Goal: Information Seeking & Learning: Learn about a topic

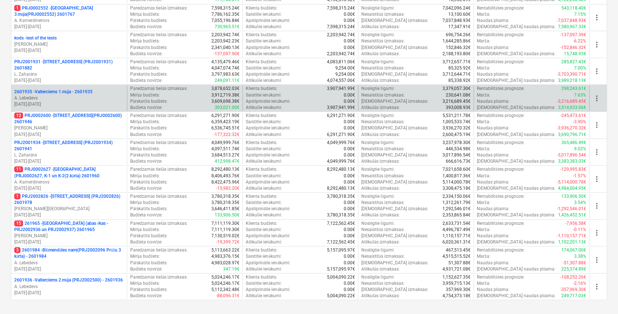
scroll to position [244, 0]
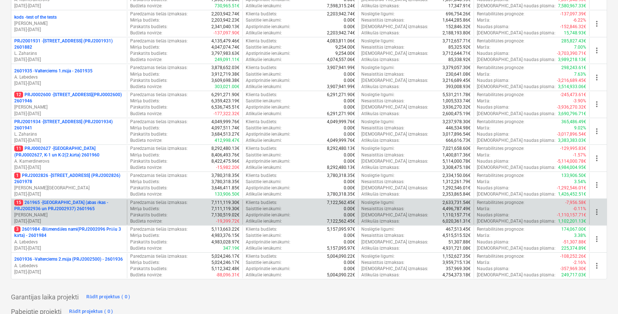
click at [56, 203] on p "15 261965 - [GEOGRAPHIC_DATA] (abas ēkas - PRJ2002936 un PRJ2002937) 2601965" at bounding box center [69, 206] width 110 height 12
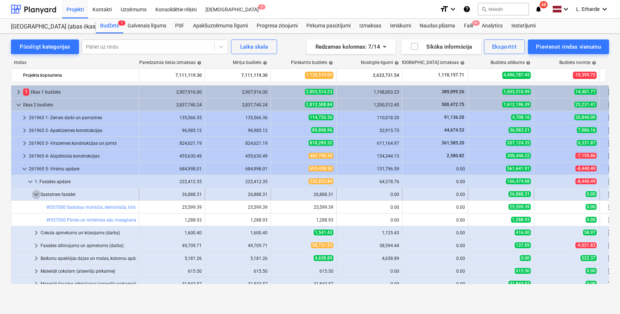
click at [36, 190] on span "keyboard_arrow_down" at bounding box center [36, 194] width 9 height 9
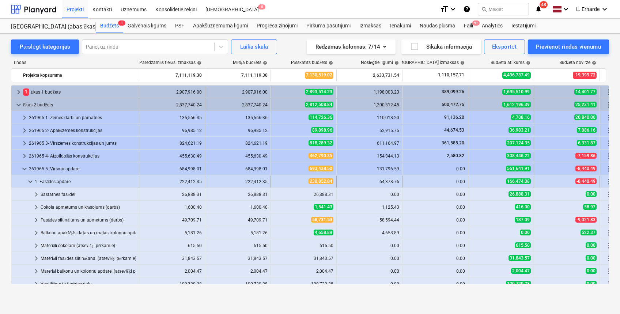
click at [29, 182] on span "keyboard_arrow_down" at bounding box center [30, 181] width 9 height 9
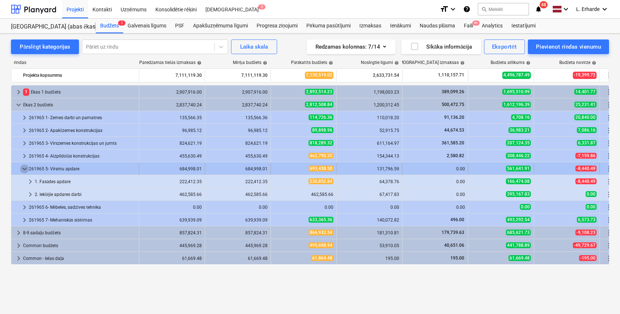
click at [25, 166] on span "keyboard_arrow_down" at bounding box center [24, 169] width 9 height 9
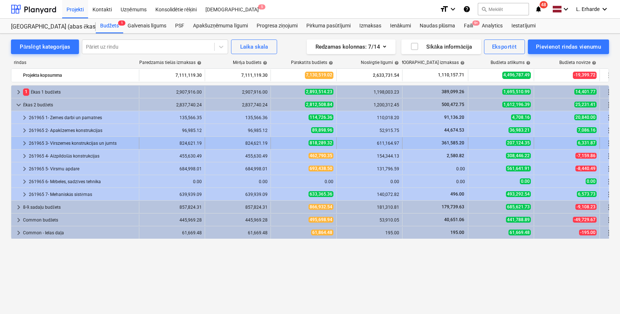
click at [25, 144] on span "keyboard_arrow_right" at bounding box center [24, 143] width 9 height 9
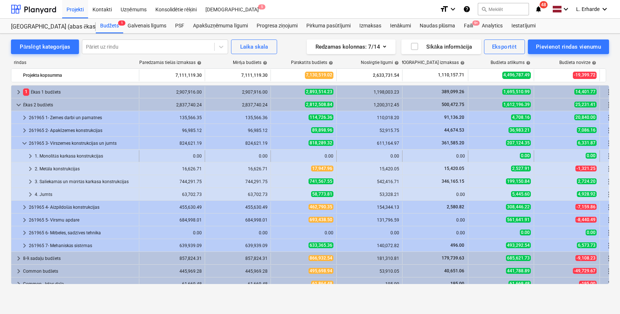
click at [82, 154] on div "1. Monolītās karkasa konstrukcijas" at bounding box center [85, 156] width 101 height 12
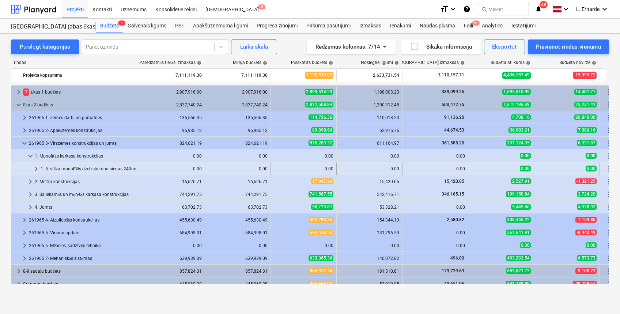
click at [97, 168] on div "1.-5. stāva monolītās dzelzsbetona sienas 240mm" at bounding box center [88, 169] width 95 height 12
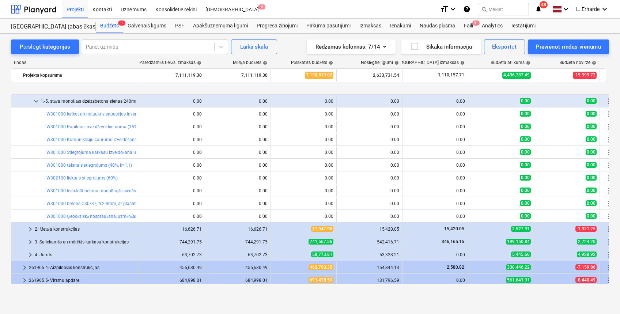
scroll to position [97, 0]
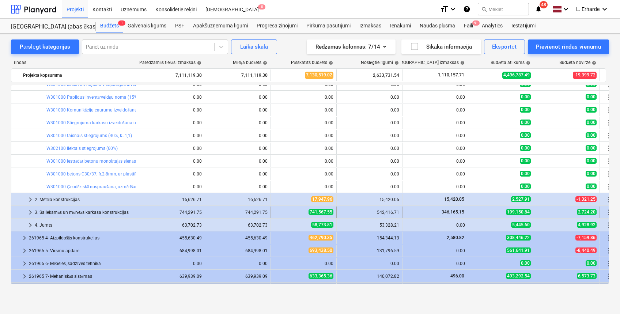
click at [94, 209] on div "3. Saliekamās un mūrētās karkasa konstrukcijas" at bounding box center [85, 213] width 101 height 12
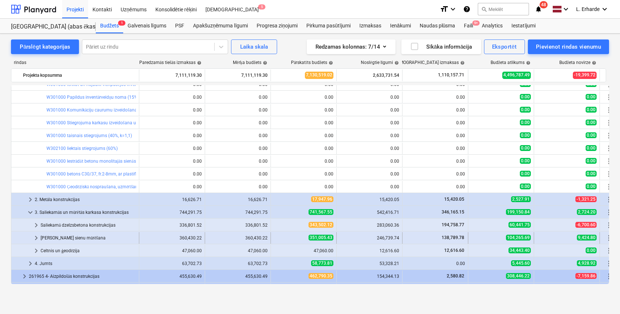
click at [69, 240] on div "[PERSON_NAME] sienu mūrēšana" at bounding box center [88, 238] width 95 height 12
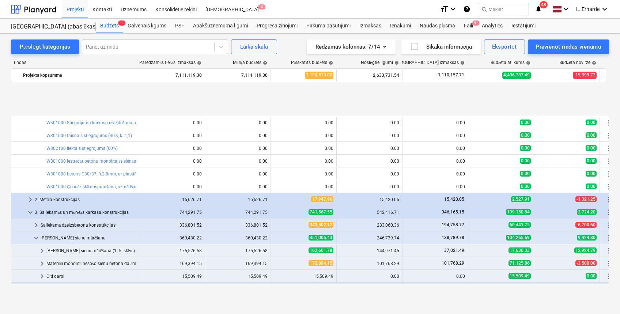
scroll to position [146, 0]
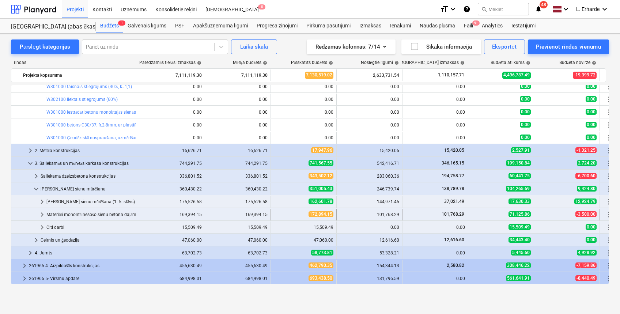
click at [63, 214] on div "Materiāli monolītā nesošo sienu betona daļām (atsevišķi pērkamie)" at bounding box center [91, 215] width 90 height 12
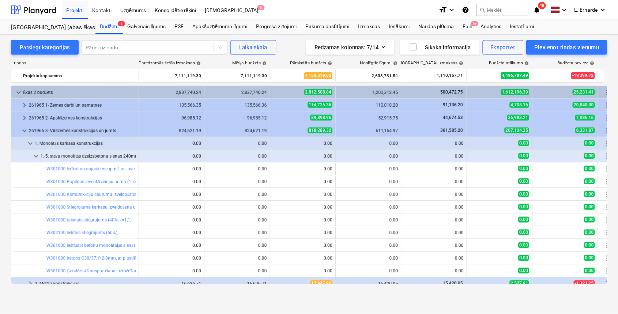
scroll to position [0, 0]
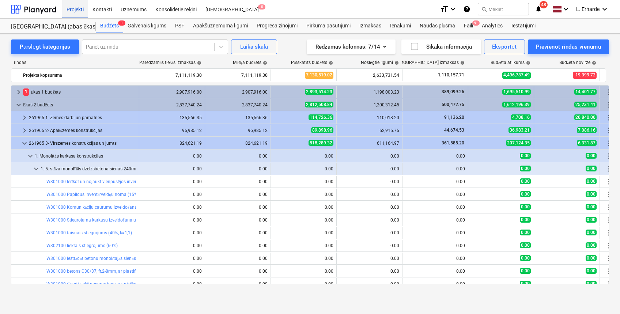
click at [71, 9] on div "Projekti" at bounding box center [75, 9] width 26 height 19
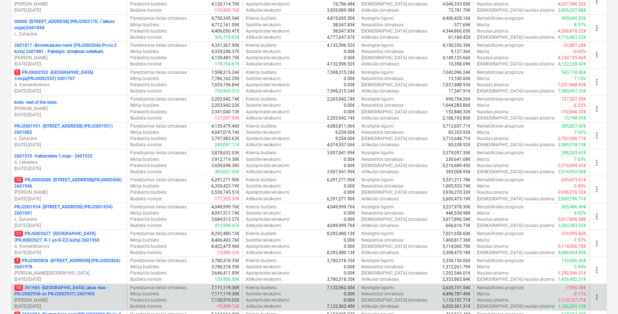
scroll to position [244, 0]
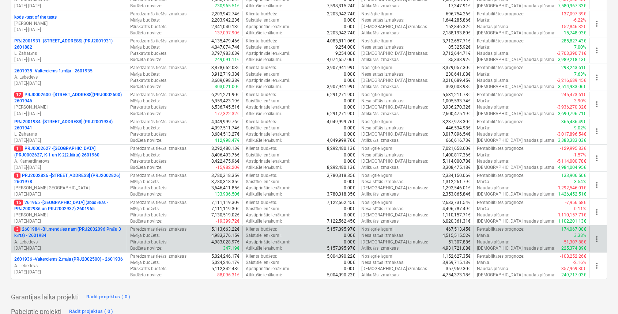
click at [79, 229] on p "3 2601984 - Blūmendāles nami(PRJ2002096 Prūšu 3 kārta) - 2601984" at bounding box center [69, 232] width 110 height 12
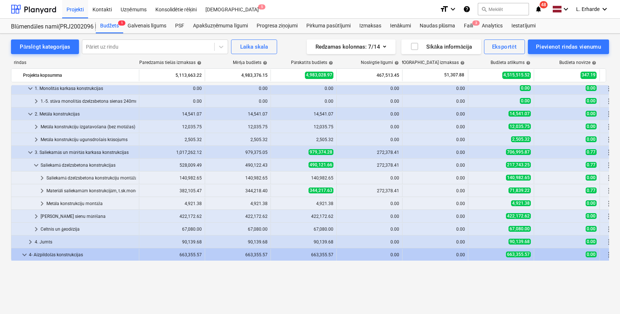
scroll to position [390, 0]
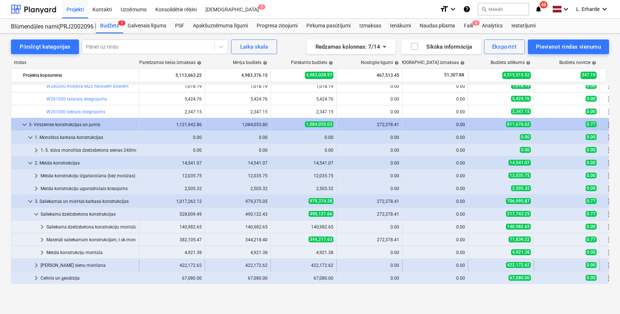
click at [37, 264] on span "keyboard_arrow_right" at bounding box center [36, 265] width 9 height 9
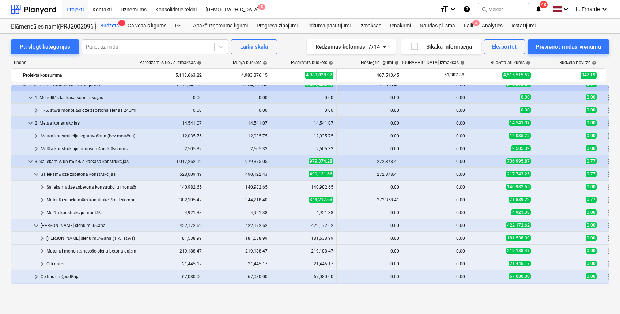
scroll to position [439, 0]
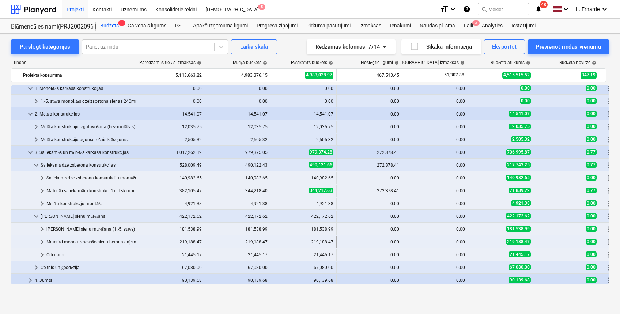
click at [93, 241] on div "Materiāli monolītā nesošo sienu betona daļām (atsevišķi pērkamie)" at bounding box center [91, 242] width 90 height 12
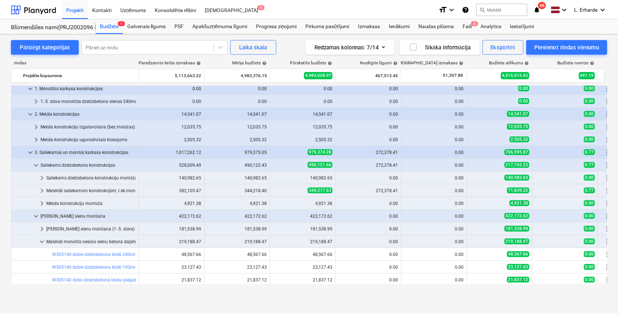
scroll to position [488, 0]
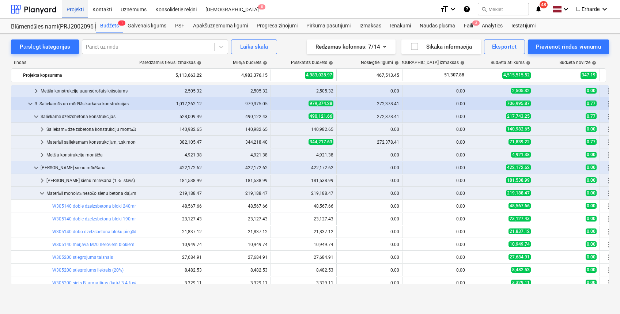
click at [78, 12] on div "Projekti" at bounding box center [75, 9] width 26 height 19
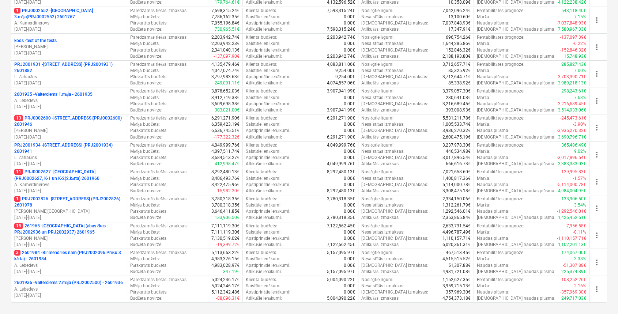
scroll to position [293, 0]
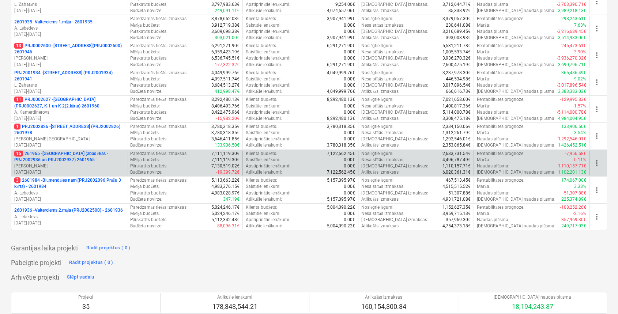
click at [78, 153] on p "15 261965 - [GEOGRAPHIC_DATA] (abas ēkas - PRJ2002936 un PRJ2002937) 2601965" at bounding box center [69, 157] width 110 height 12
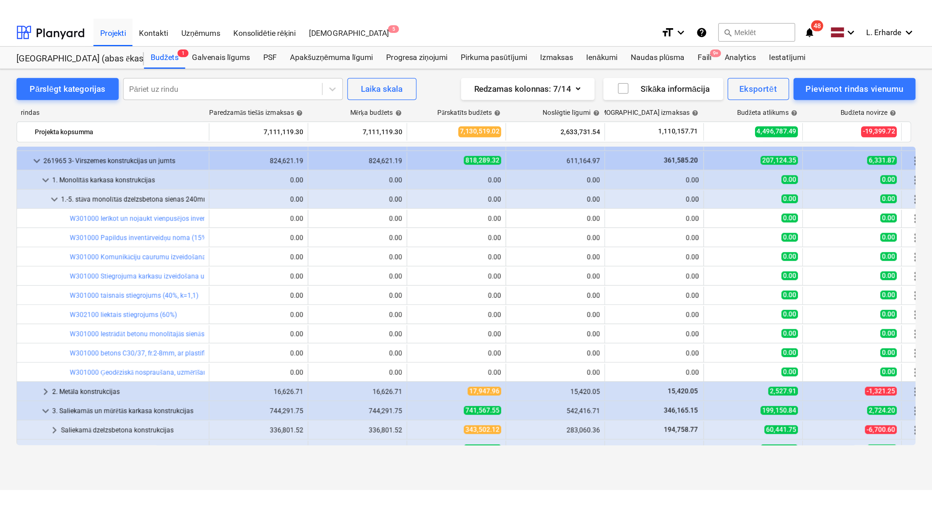
scroll to position [49, 0]
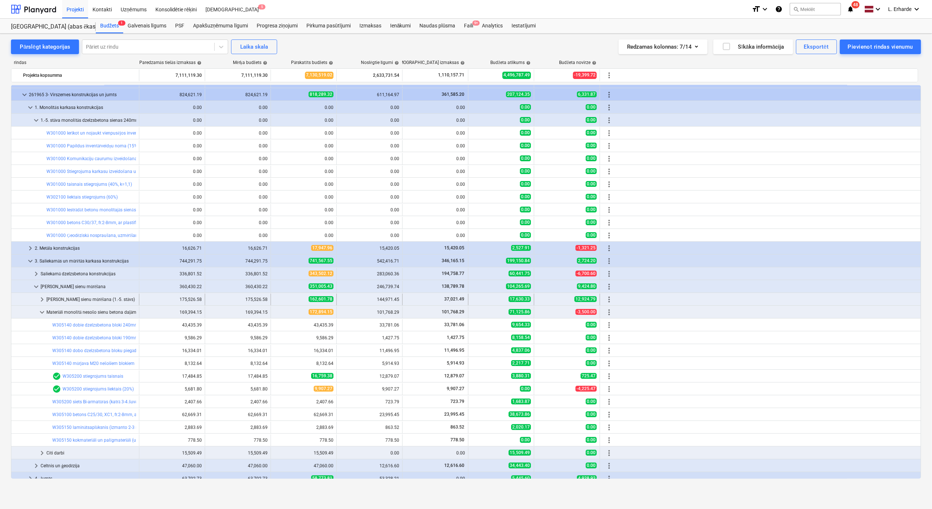
click at [72, 300] on div "[PERSON_NAME] sienu mūrēšana (1.-5. stāvs)" at bounding box center [91, 300] width 90 height 12
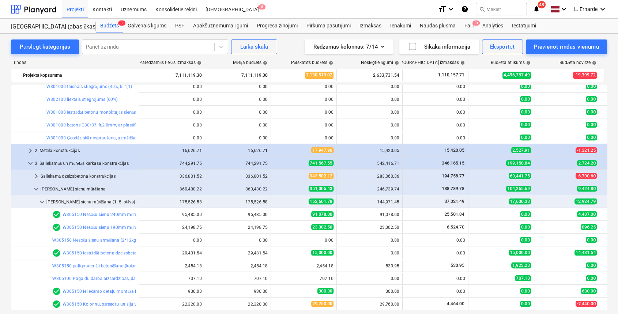
scroll to position [0, 0]
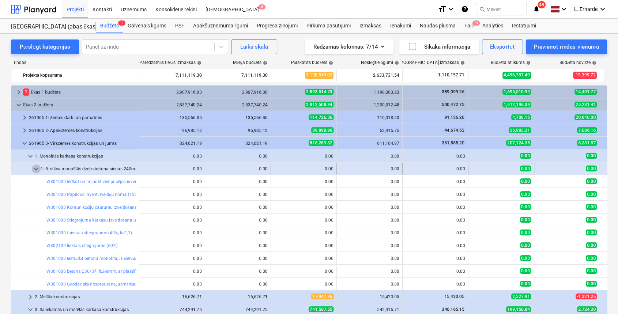
click at [35, 169] on span "keyboard_arrow_down" at bounding box center [36, 169] width 9 height 9
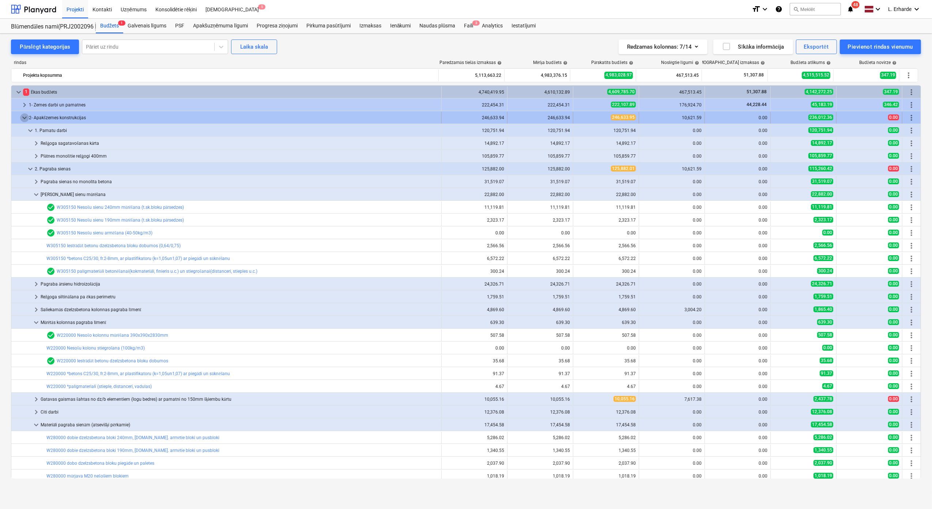
click at [24, 119] on span "keyboard_arrow_down" at bounding box center [24, 117] width 9 height 9
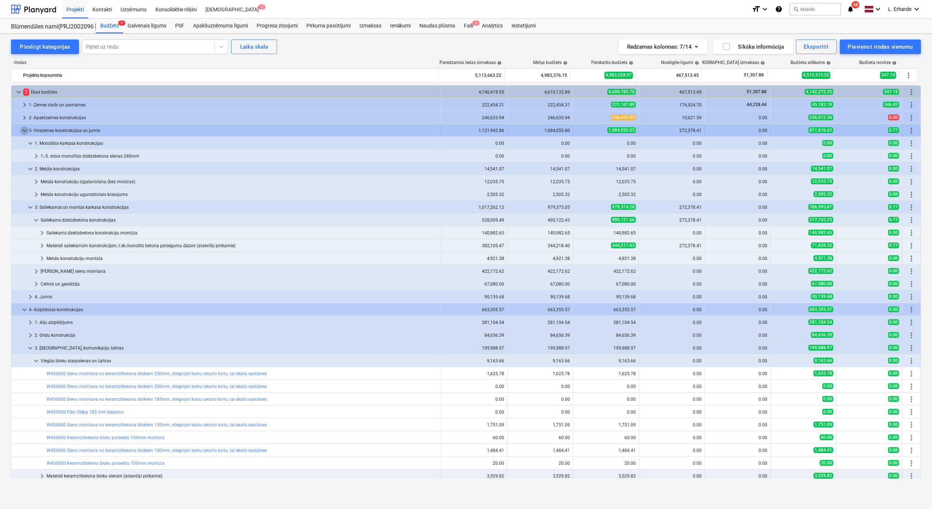
click at [24, 132] on span "keyboard_arrow_down" at bounding box center [24, 130] width 9 height 9
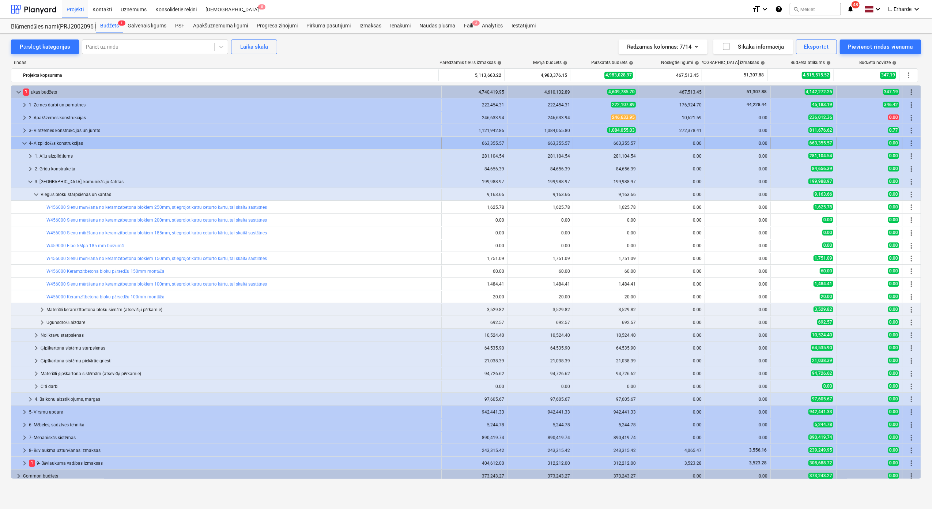
click at [26, 145] on span "keyboard_arrow_down" at bounding box center [24, 143] width 9 height 9
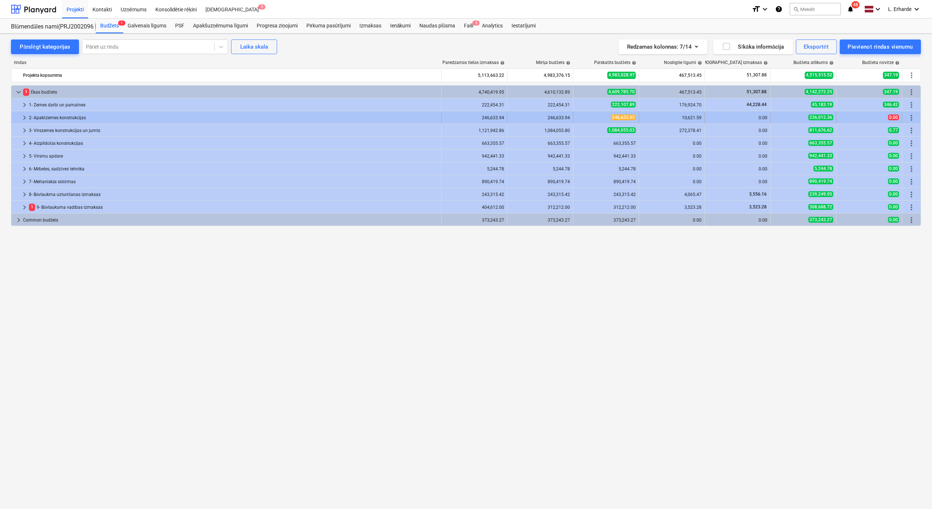
click at [25, 116] on span "keyboard_arrow_right" at bounding box center [24, 117] width 9 height 9
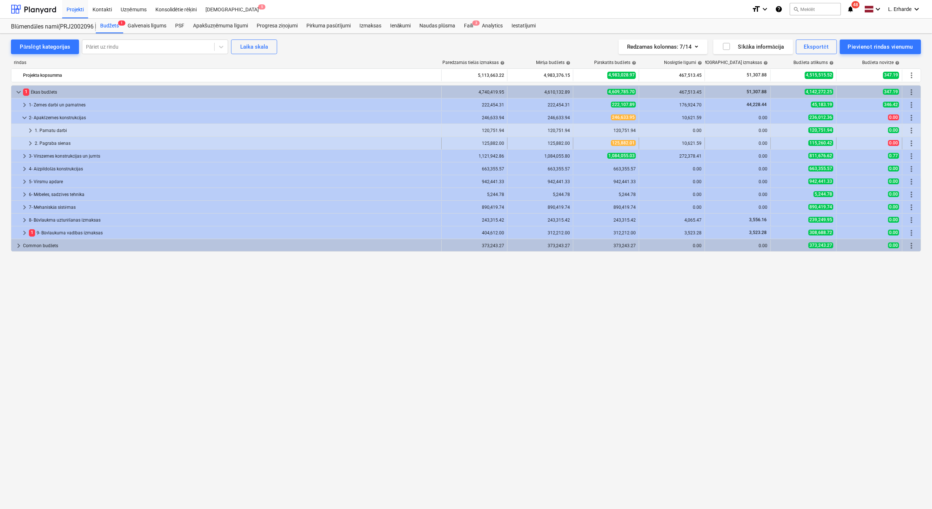
click at [31, 144] on span "keyboard_arrow_right" at bounding box center [30, 143] width 9 height 9
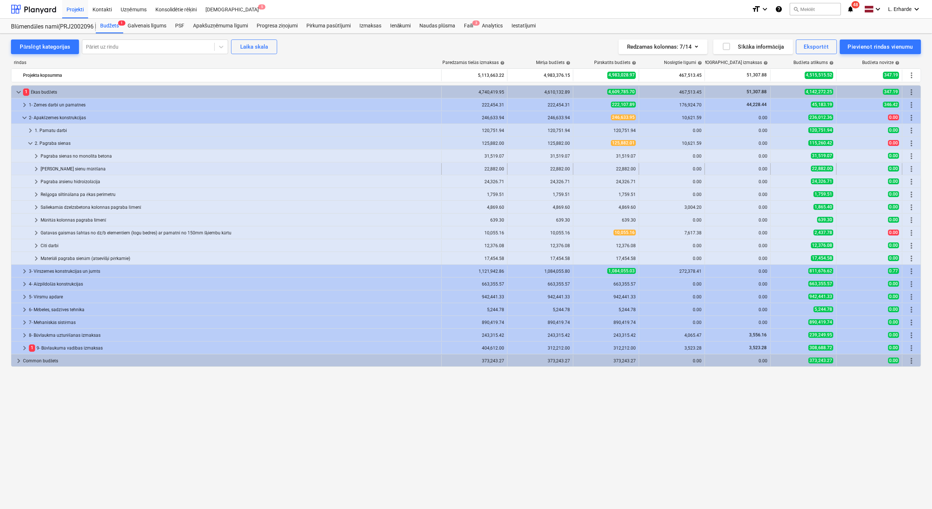
click at [111, 174] on div "[PERSON_NAME] sienu mūrēšana" at bounding box center [240, 169] width 398 height 12
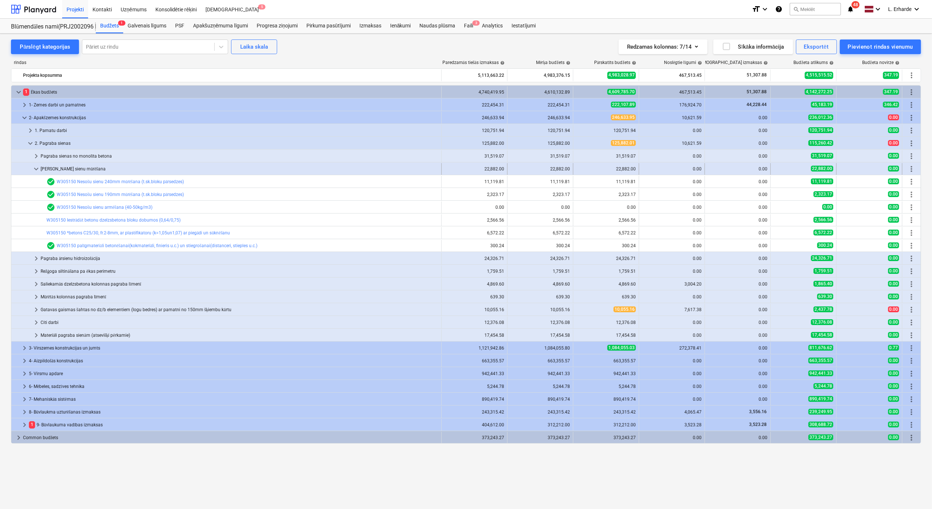
click at [53, 168] on div "[PERSON_NAME] sienu mūrēšana" at bounding box center [240, 169] width 398 height 12
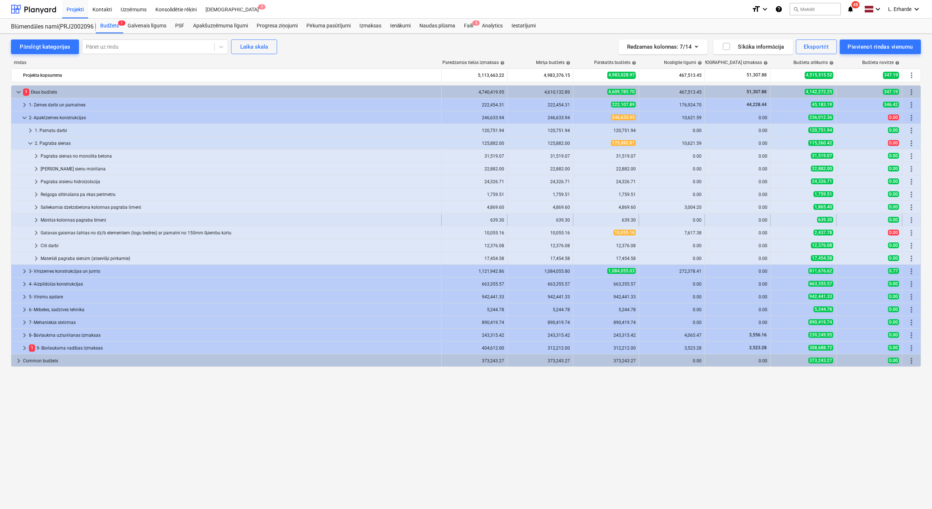
click at [92, 221] on div "Mūrētās kolonnas pagraba līmenī" at bounding box center [240, 220] width 398 height 12
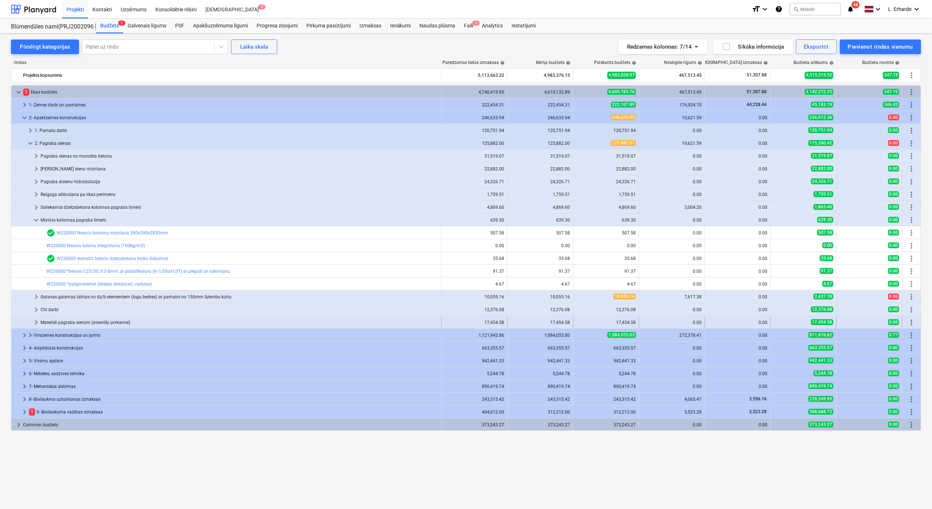
click at [80, 323] on div "Materiāli pagraba sienām (atsevišķi pērkamie)" at bounding box center [240, 323] width 398 height 12
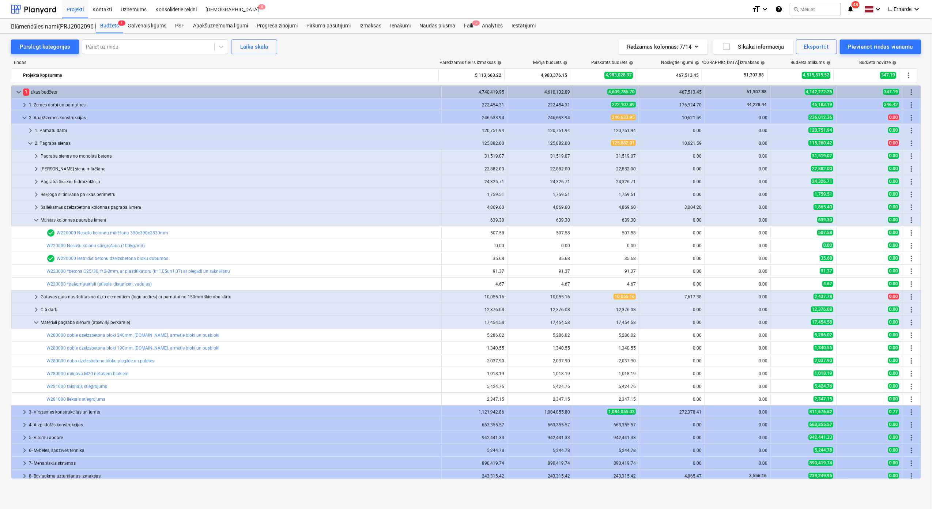
scroll to position [29, 0]
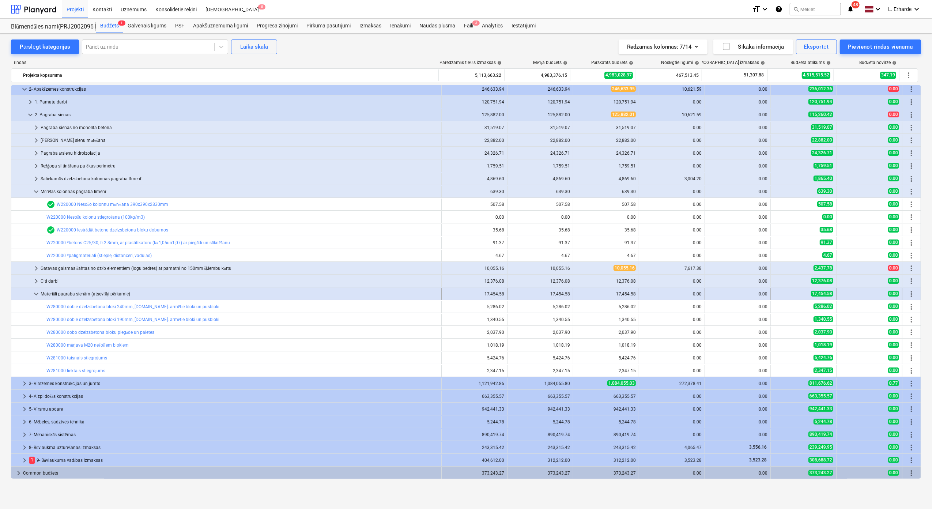
click at [76, 293] on div "Materiāli pagraba sienām (atsevišķi pērkamie)" at bounding box center [240, 294] width 398 height 12
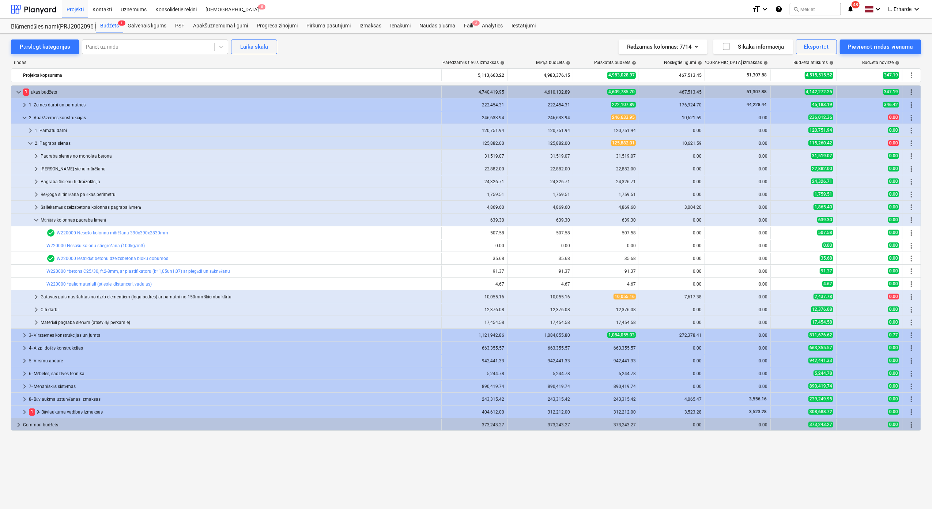
scroll to position [0, 0]
click at [61, 220] on div "Mūrētās kolonnas pagraba līmenī" at bounding box center [240, 220] width 398 height 12
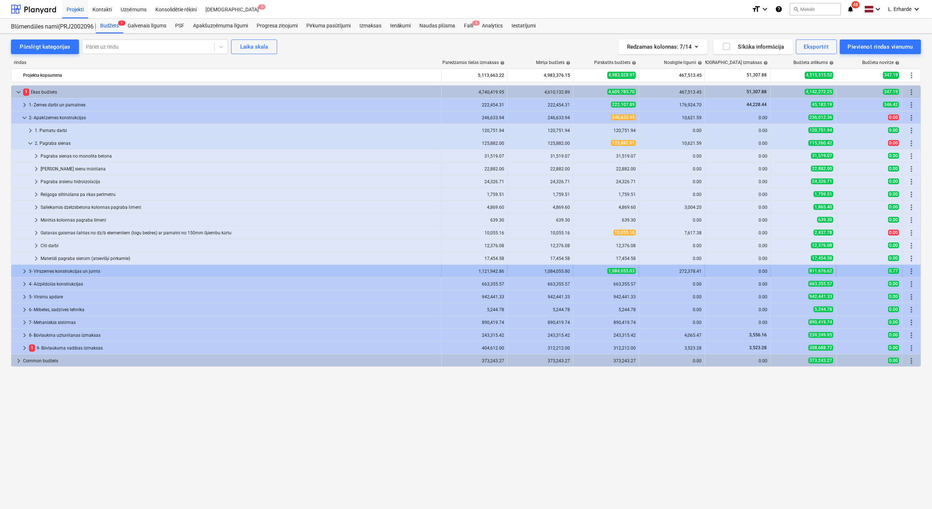
click at [76, 270] on div "3- Virszemes konstrukcijas un jumts" at bounding box center [234, 272] width 410 height 12
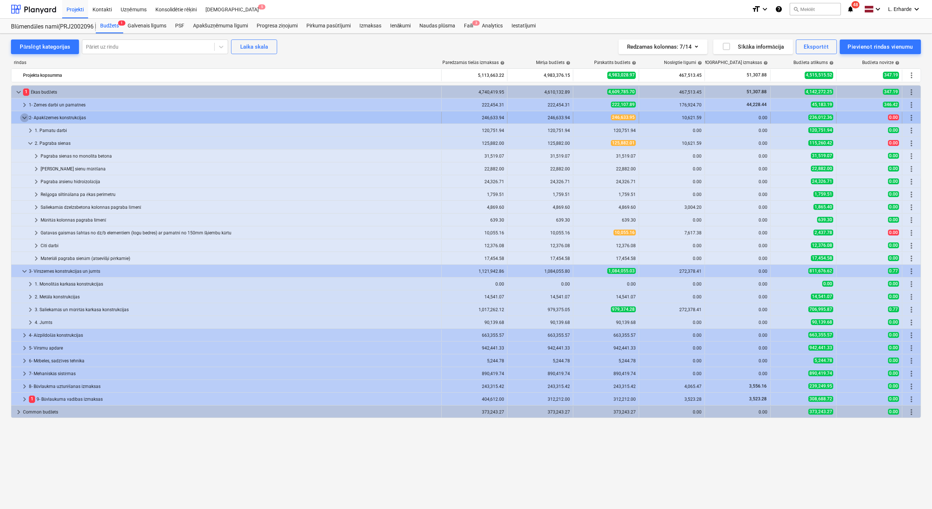
click at [24, 117] on span "keyboard_arrow_down" at bounding box center [24, 117] width 9 height 9
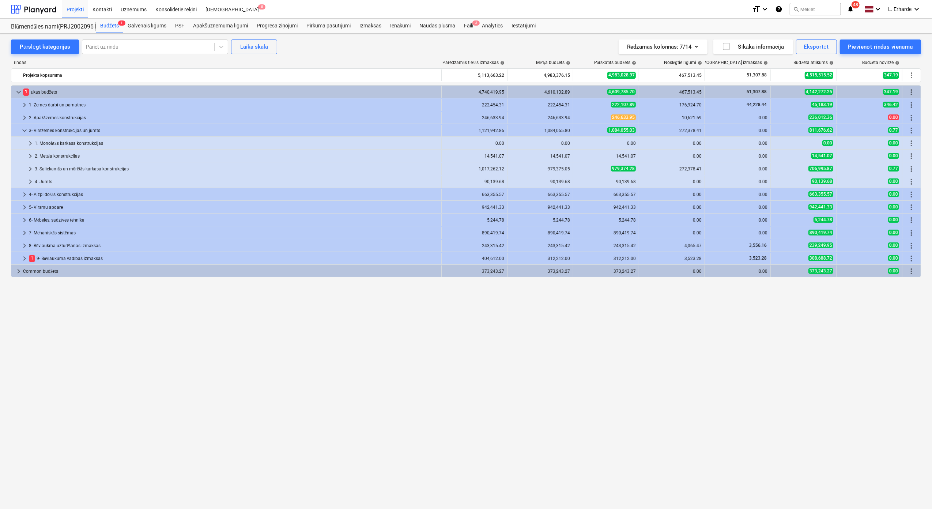
click at [74, 170] on div "3. Saliekamās un mūrētās karkasa konstrukcijas" at bounding box center [237, 169] width 404 height 12
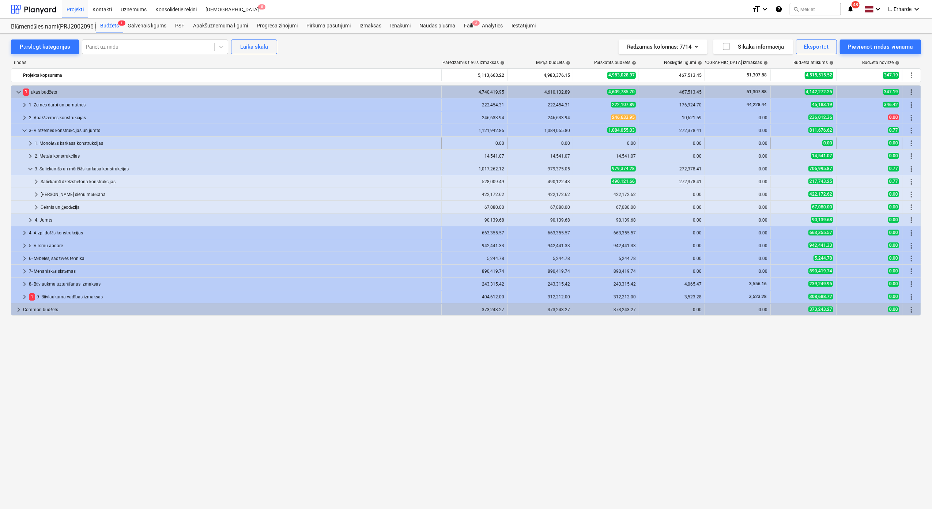
click at [74, 141] on div "1. Monolītās karkasa konstrukcijas" at bounding box center [237, 144] width 404 height 12
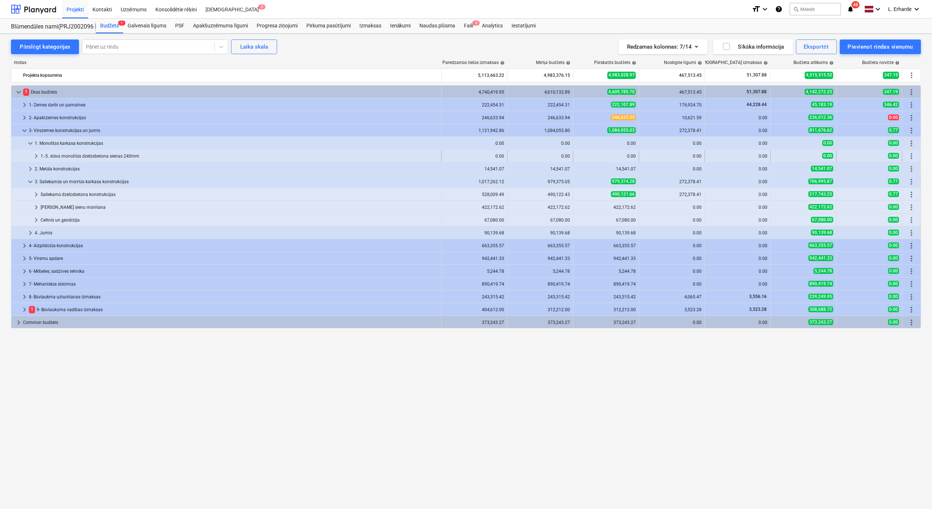
click at [110, 154] on div "1.-5. stāva monolītās dzelzsbetona sienas 240mm" at bounding box center [240, 156] width 398 height 12
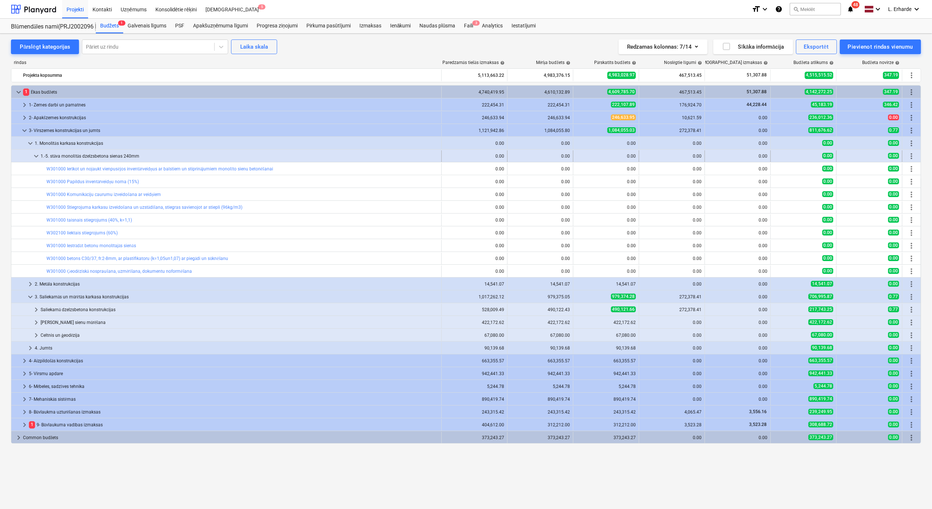
click at [122, 158] on div "1.-5. stāva monolītās dzelzsbetona sienas 240mm" at bounding box center [240, 156] width 398 height 12
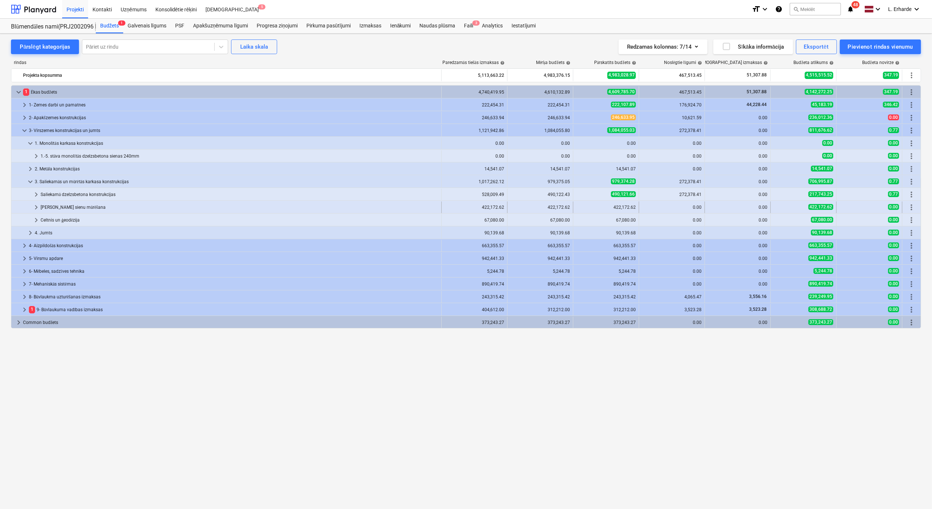
click at [75, 208] on div "[PERSON_NAME] sienu mūrēšana" at bounding box center [240, 208] width 398 height 12
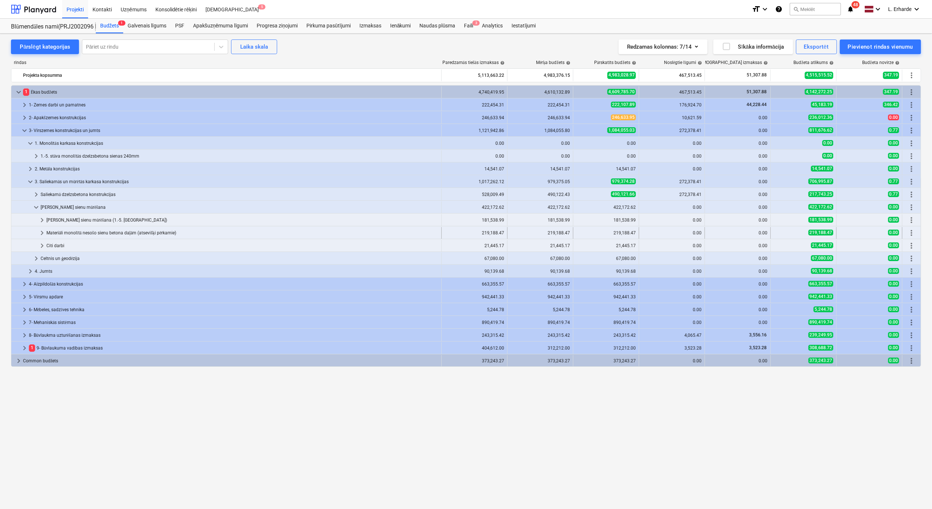
click at [104, 234] on div "Materiāli monolītā nesošo sienu betona daļām (atsevišķi pērkamie)" at bounding box center [242, 233] width 392 height 12
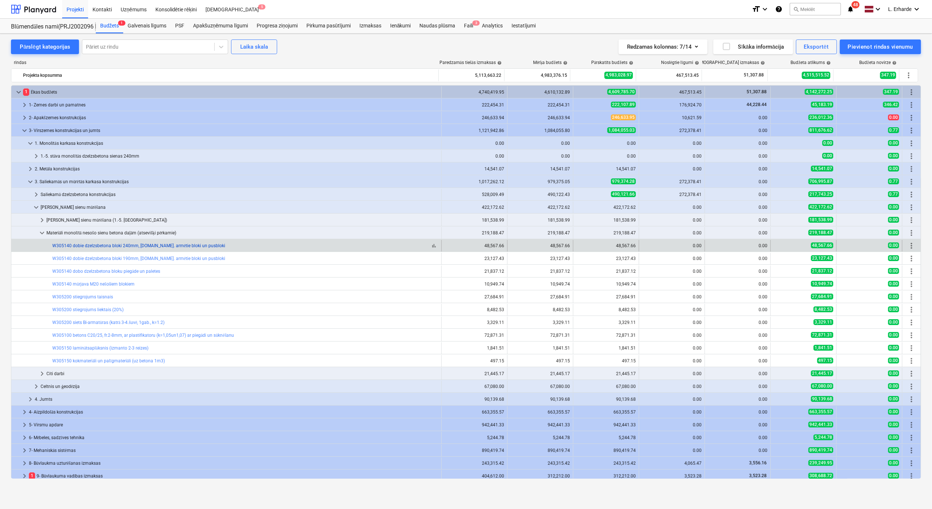
click at [82, 247] on link "W305140 dobie dzelzsbetona bloki 240mm, [DOMAIN_NAME]. armētie bloki un pusbloki" at bounding box center [138, 245] width 173 height 5
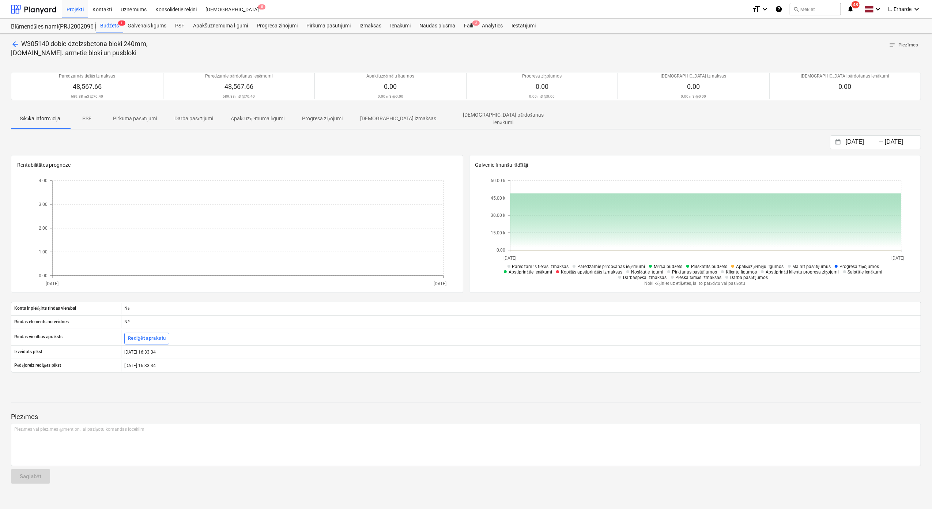
click at [14, 43] on span "arrow_back" at bounding box center [15, 44] width 9 height 9
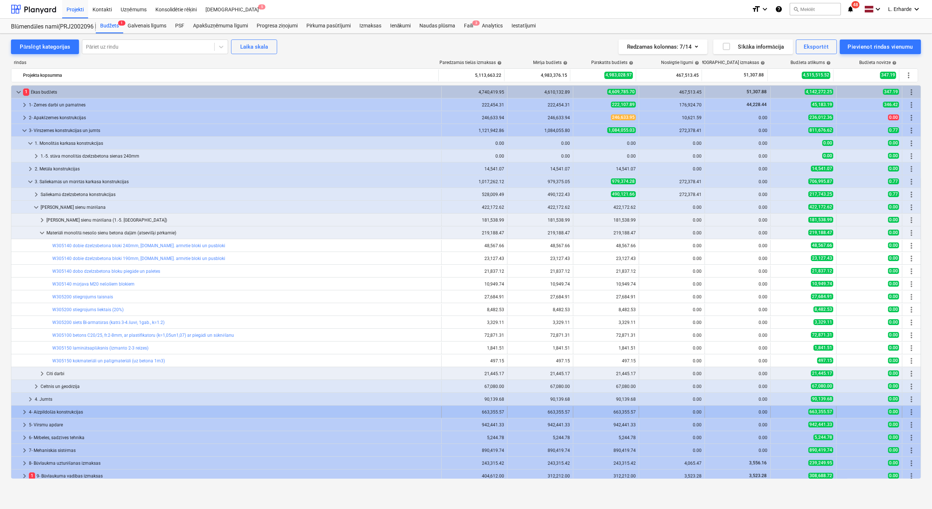
click at [75, 414] on div "4- Aizpildošās konstrukcijas" at bounding box center [234, 412] width 410 height 12
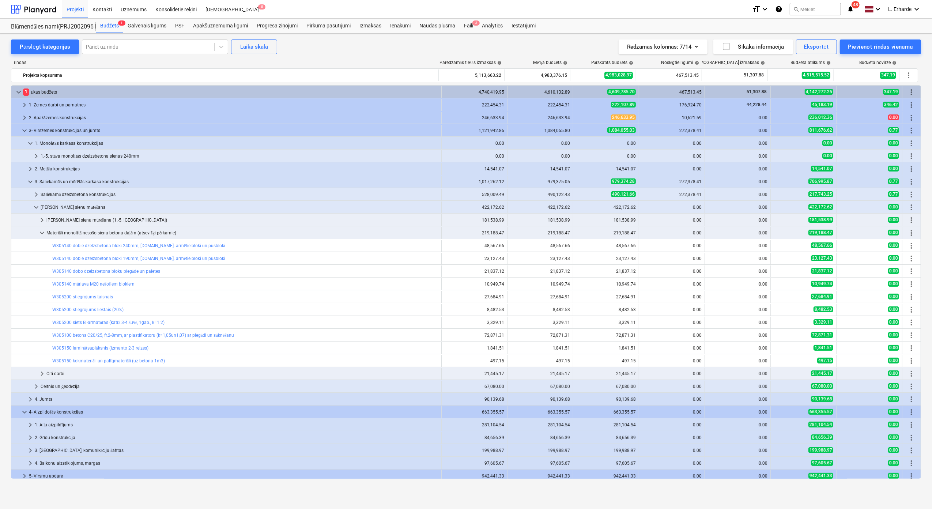
click at [75, 414] on div "4- Aizpildošās konstrukcijas" at bounding box center [234, 412] width 410 height 12
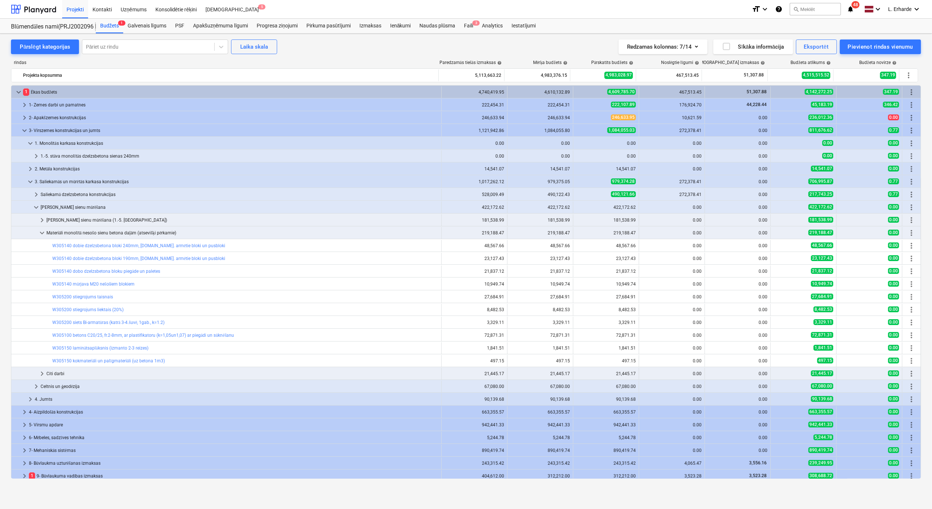
click at [75, 195] on div "Saliekamā dzelzsbetona konstrukcijas" at bounding box center [240, 195] width 398 height 12
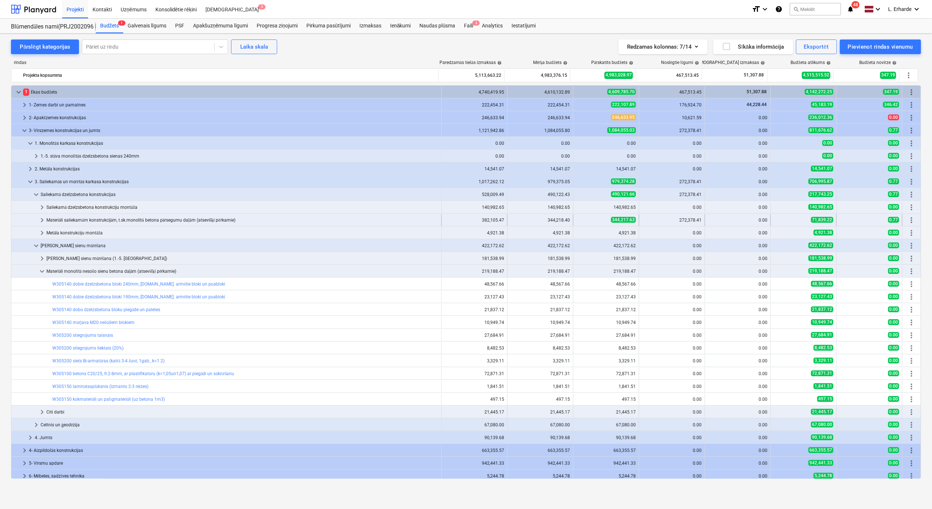
click at [89, 218] on div "Materiāli saliekamām konstrukcijām, t.sk.monolītā betona pārsegumu daļām (atsev…" at bounding box center [242, 220] width 392 height 12
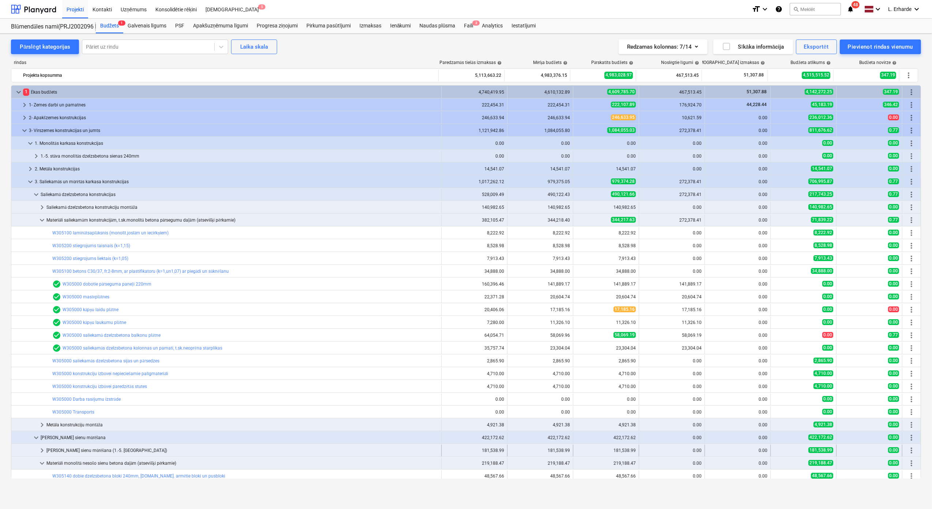
click at [78, 454] on div "[PERSON_NAME] sienu mūrēšana (1.-5. stāvs)" at bounding box center [242, 451] width 392 height 12
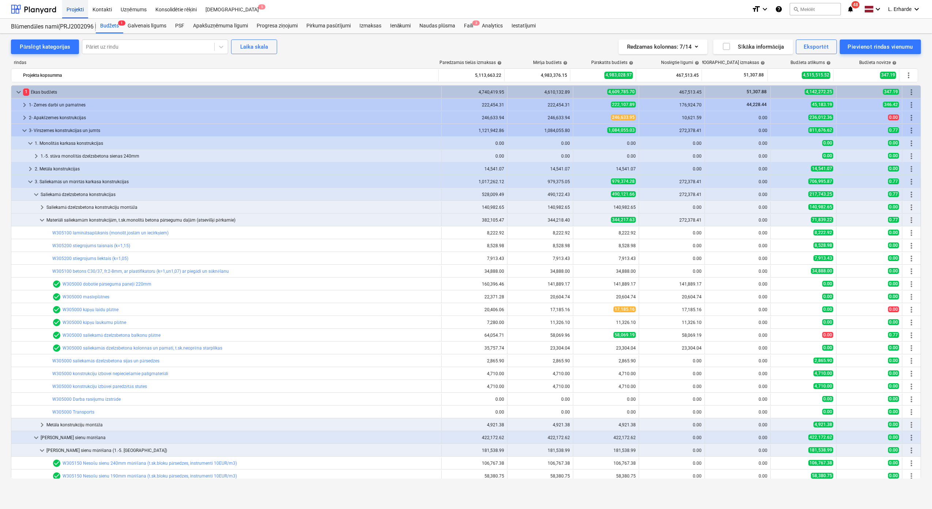
click at [77, 10] on div "Projekti" at bounding box center [75, 9] width 26 height 19
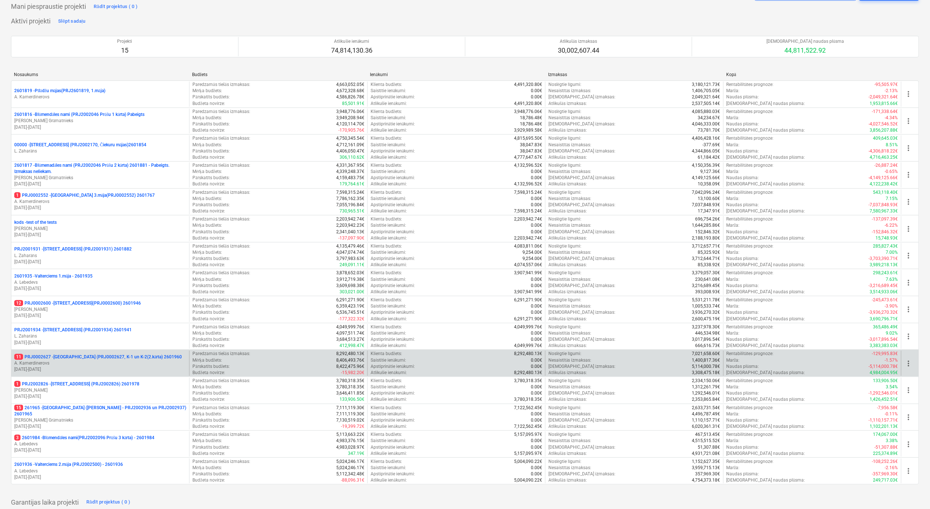
scroll to position [97, 0]
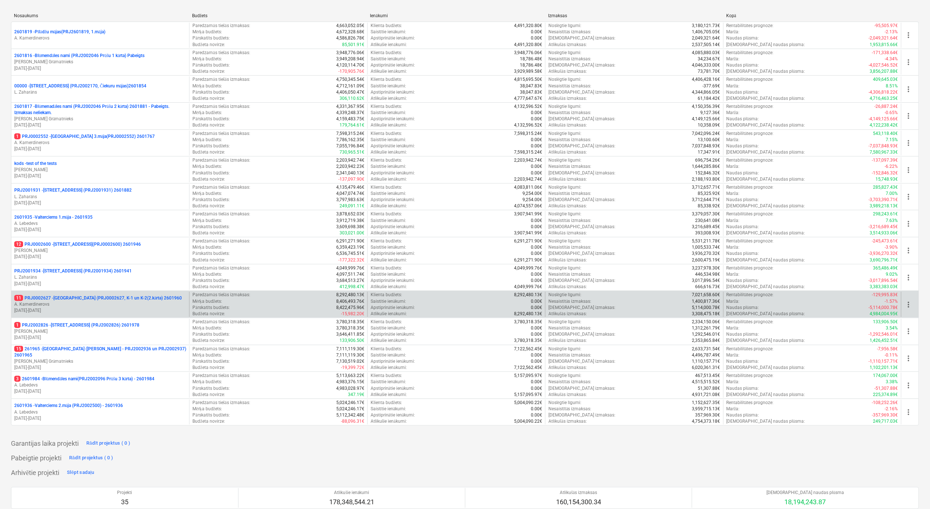
click at [105, 298] on p "11 PRJ0002627 - Tumes iela (PRJ0002627, K-1 un K-2(2.kārta) 2601960" at bounding box center [97, 298] width 167 height 6
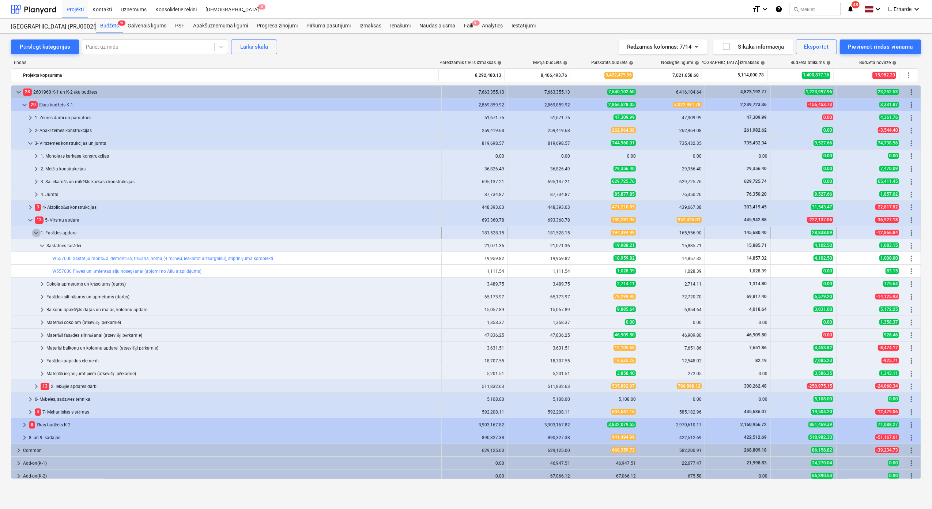
click at [35, 234] on span "keyboard_arrow_down" at bounding box center [36, 233] width 9 height 9
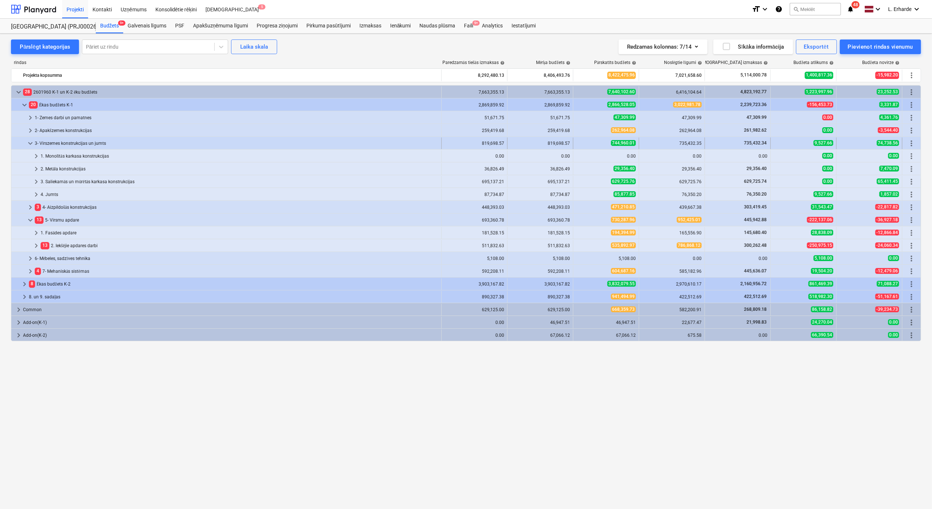
click at [26, 144] on span "keyboard_arrow_down" at bounding box center [30, 143] width 9 height 9
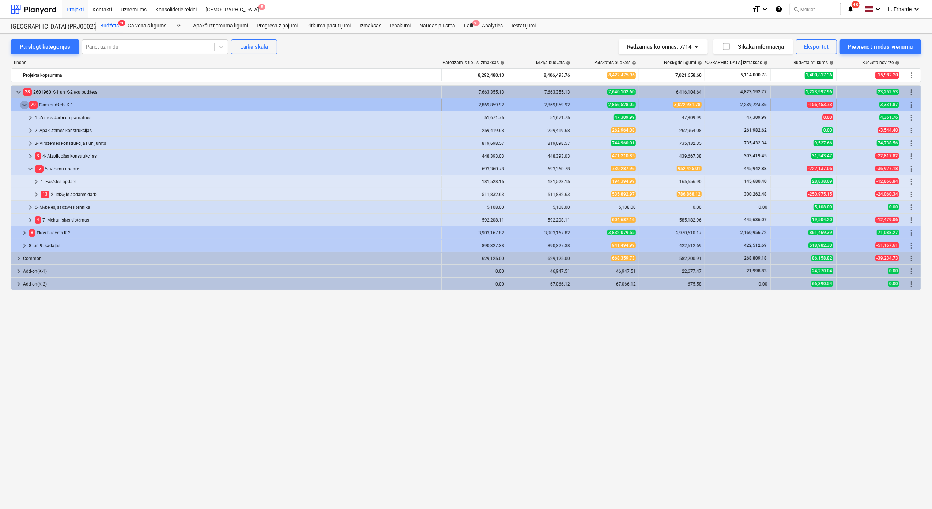
click at [26, 102] on span "keyboard_arrow_down" at bounding box center [24, 105] width 9 height 9
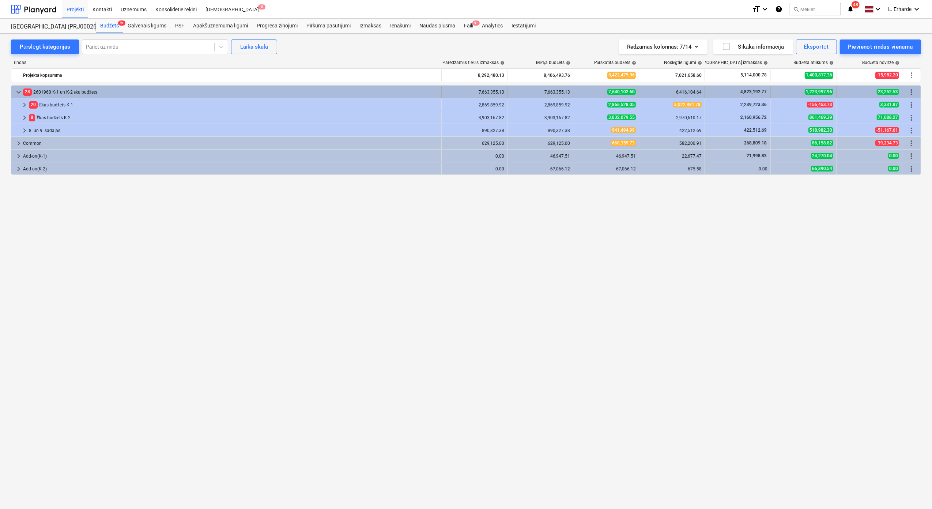
click at [21, 93] on span "keyboard_arrow_down" at bounding box center [18, 92] width 9 height 9
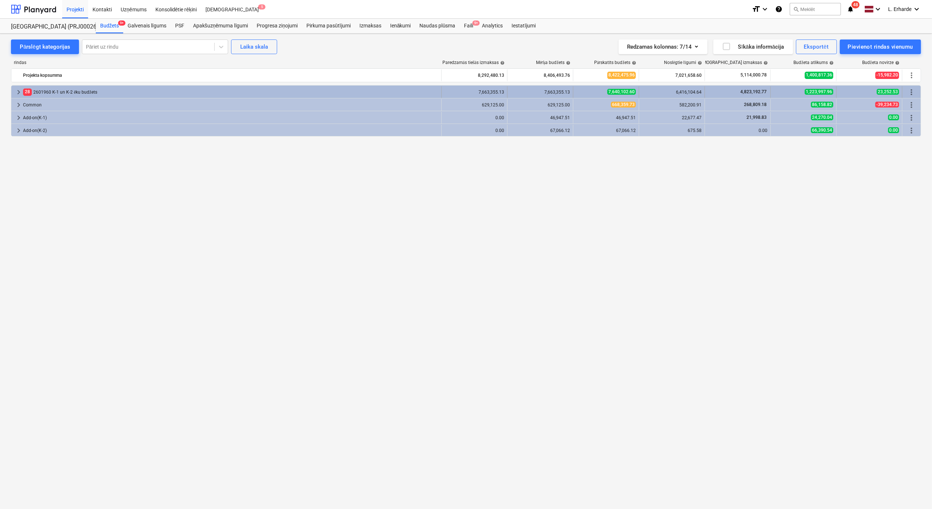
click at [49, 94] on div "28 2601960 K-1 un K-2 ēku budžets" at bounding box center [230, 92] width 415 height 12
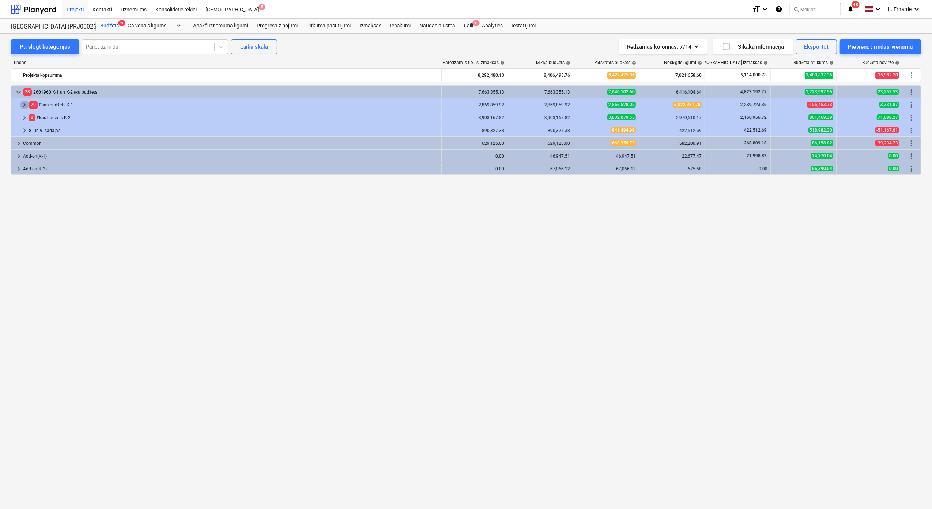
click at [22, 105] on span "keyboard_arrow_right" at bounding box center [24, 105] width 9 height 9
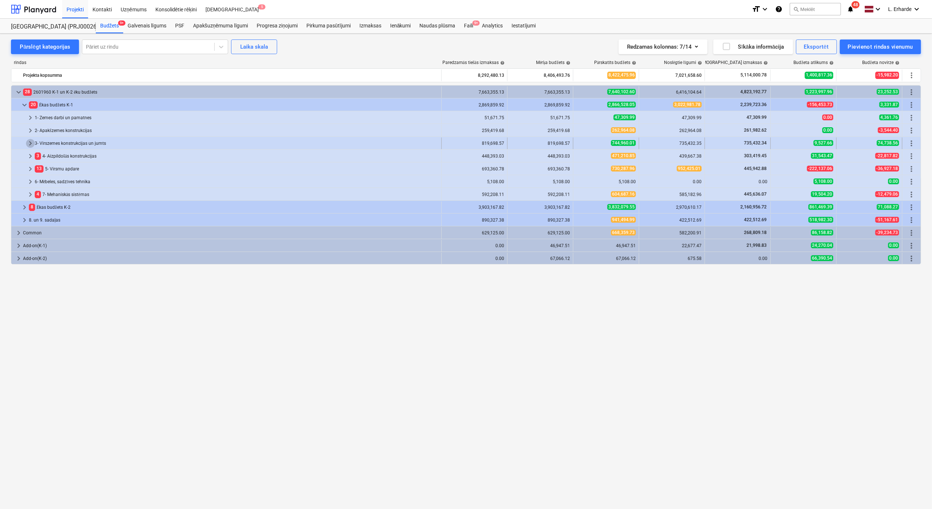
click at [31, 142] on span "keyboard_arrow_right" at bounding box center [30, 143] width 9 height 9
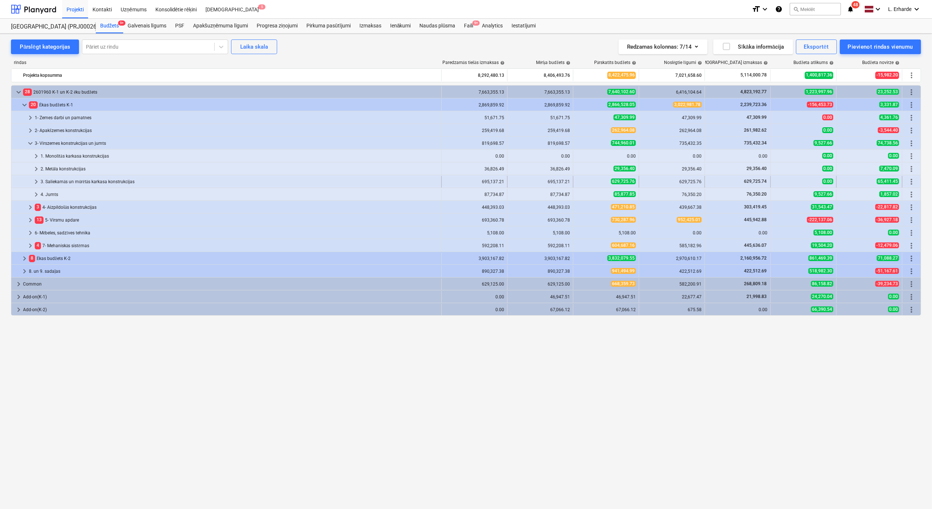
click at [109, 183] on div "3. Saliekamās un mūrētās karkasa konstrukcijas" at bounding box center [240, 182] width 398 height 12
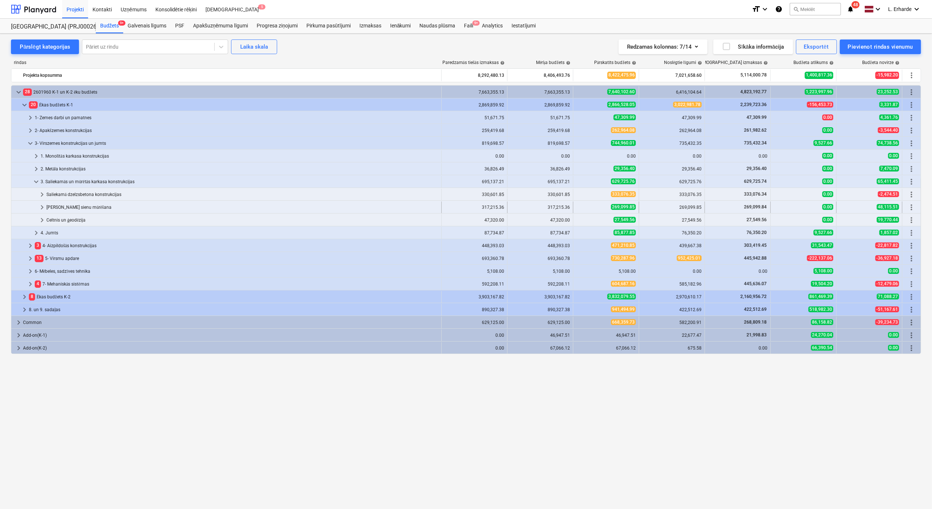
click at [72, 208] on div "[PERSON_NAME] sienu mūrēšana" at bounding box center [242, 208] width 392 height 12
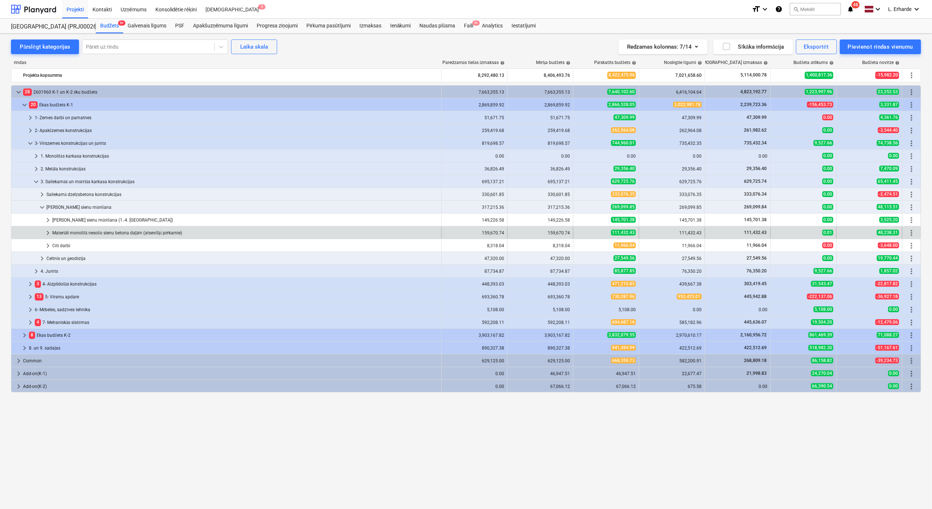
click at [64, 233] on div "Materiāli monolītā nesošo sienu betona daļām (atsevišķi pērkamie)" at bounding box center [245, 233] width 386 height 12
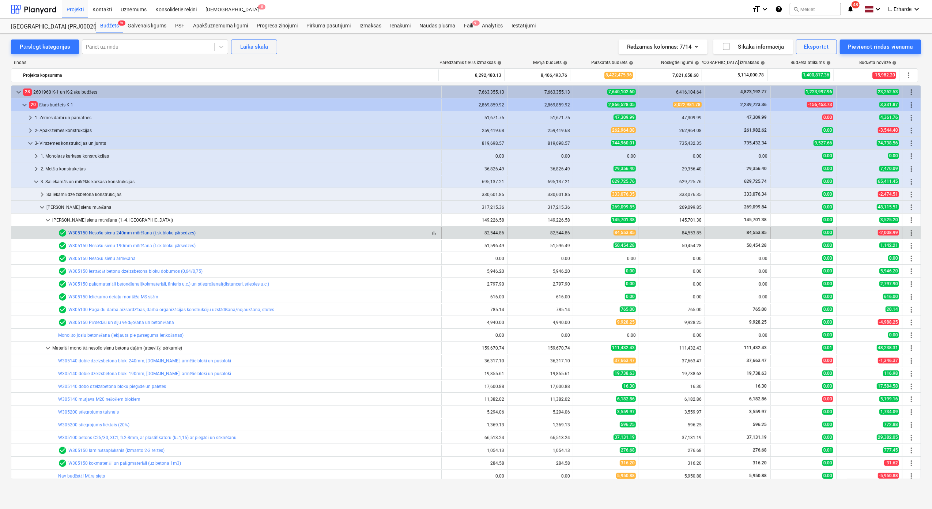
click at [118, 234] on link "W305150 Nesošu sienu 240mm mūrēšana (t.sk.bloku pārsedzes)" at bounding box center [131, 232] width 127 height 5
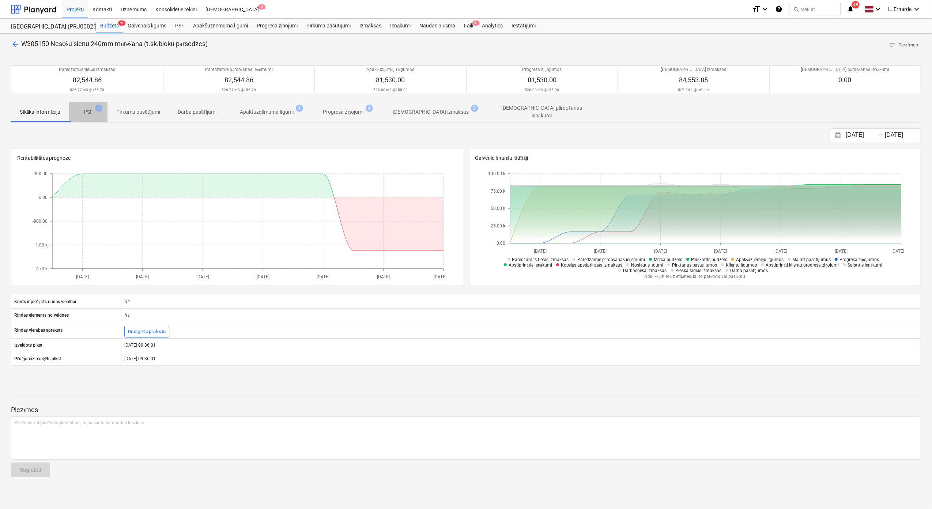
click at [91, 111] on p "PSF" at bounding box center [88, 112] width 9 height 8
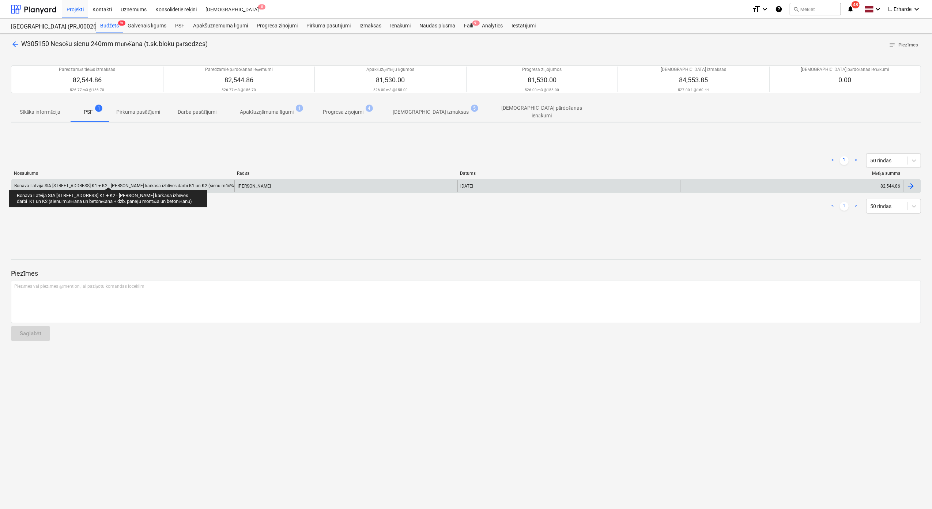
click at [108, 183] on div "Bonava Latvija SIA TENDERIS Tumes iela 25 K1 + K2 - Ēkas karkasa izbūves darbi …" at bounding box center [181, 185] width 334 height 5
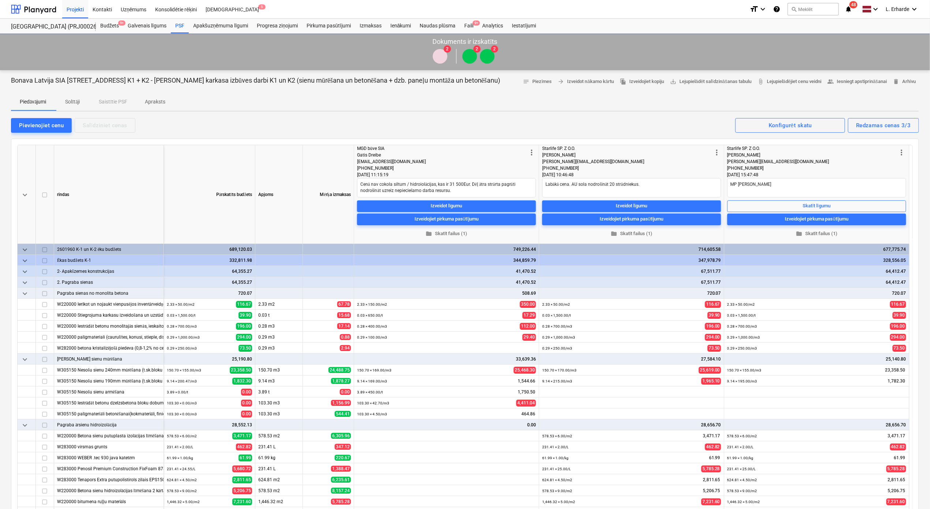
type textarea "x"
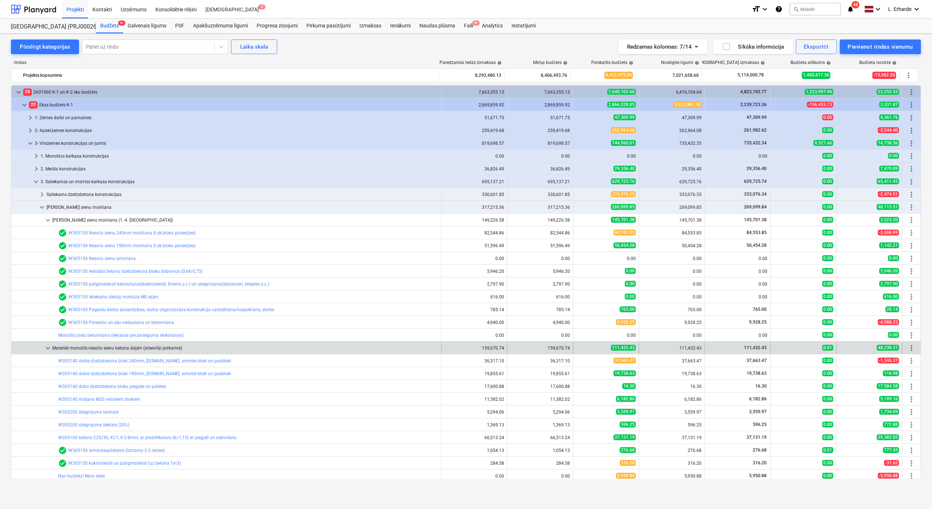
click at [85, 348] on div "Materiāli monolītā nesošo sienu betona daļām (atsevišķi pērkamie)" at bounding box center [245, 348] width 386 height 12
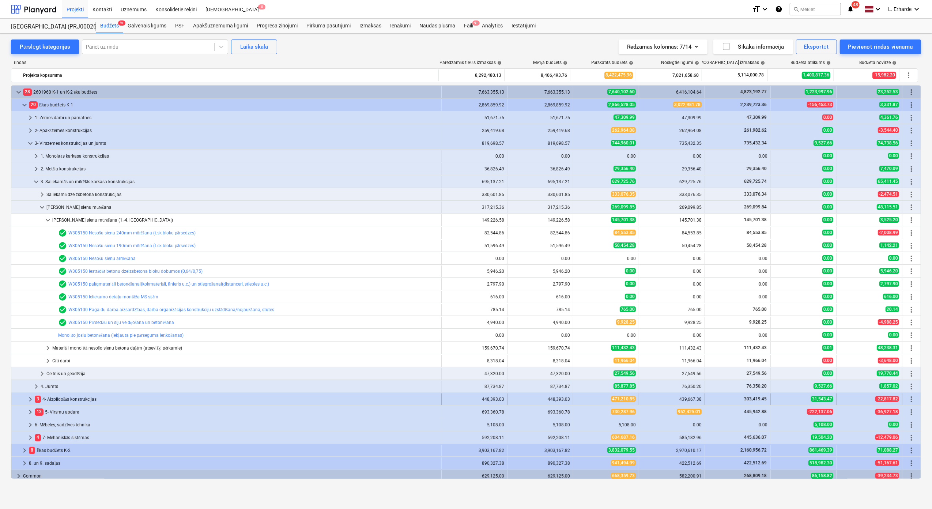
click at [30, 397] on span "keyboard_arrow_right" at bounding box center [30, 399] width 9 height 9
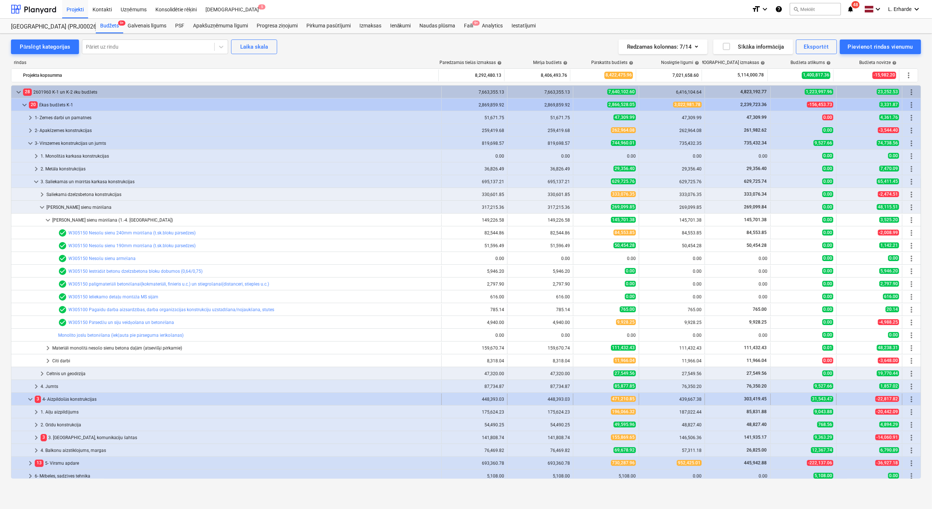
click at [29, 401] on span "keyboard_arrow_down" at bounding box center [30, 399] width 9 height 9
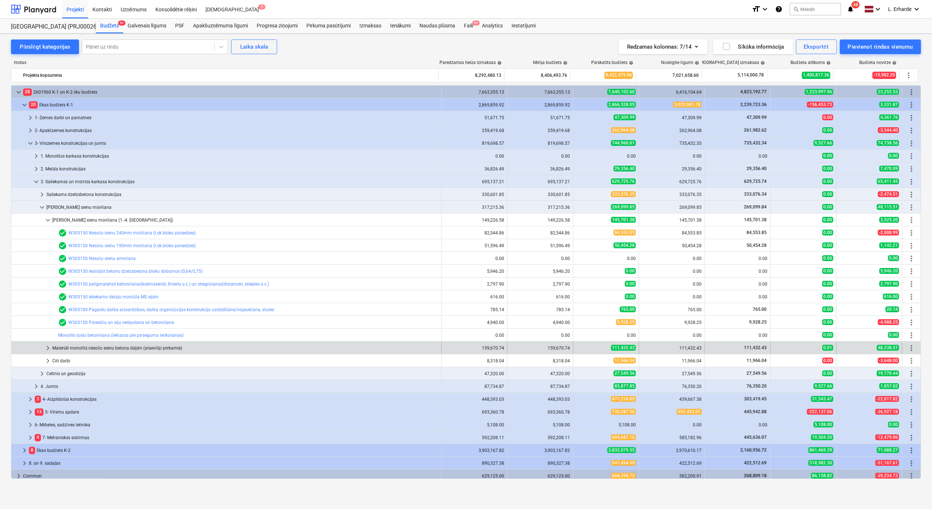
click at [116, 350] on div "Materiāli monolītā nesošo sienu betona daļām (atsevišķi pērkamie)" at bounding box center [245, 348] width 386 height 12
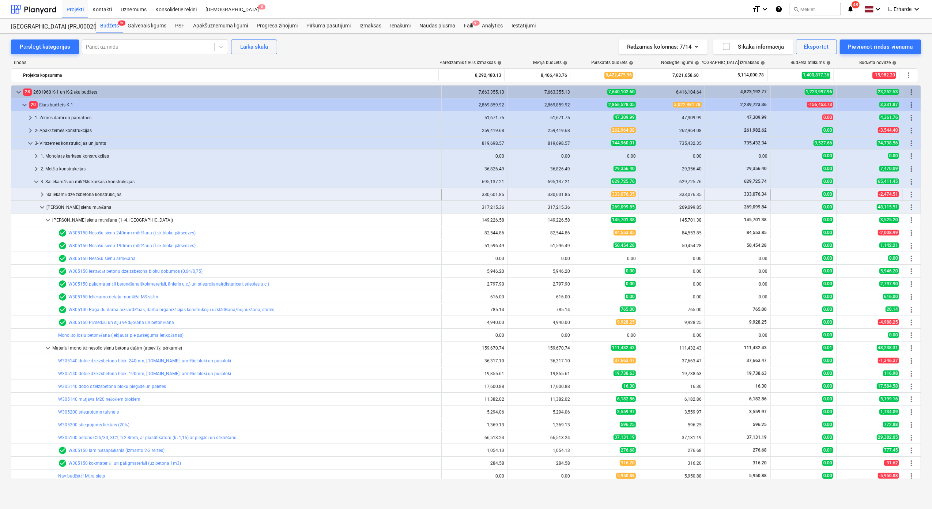
click at [86, 192] on div "Saliekamā dzelzsbetona konstrukcijas" at bounding box center [242, 195] width 392 height 12
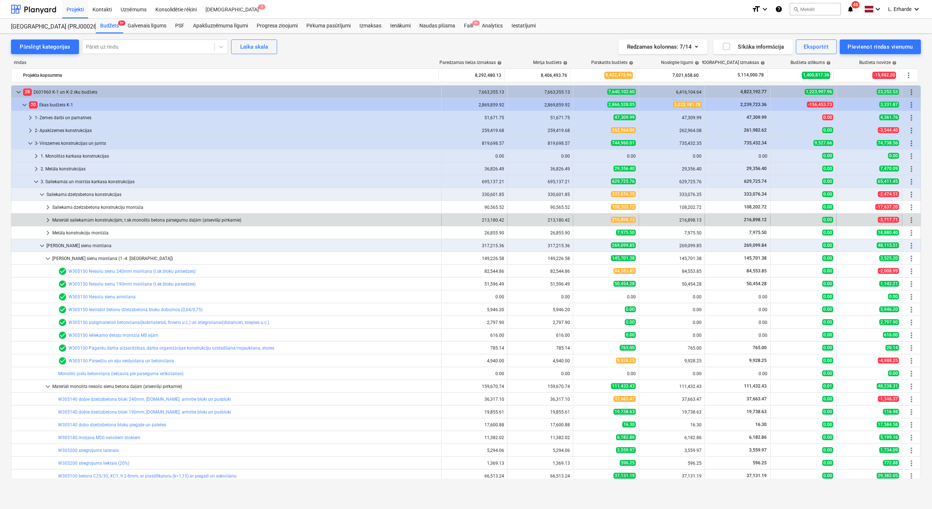
click at [116, 221] on div "Materiāli saliekamām konstrukcijām, t.sk.monolītā betona pārsegumu daļām (atsev…" at bounding box center [245, 220] width 386 height 12
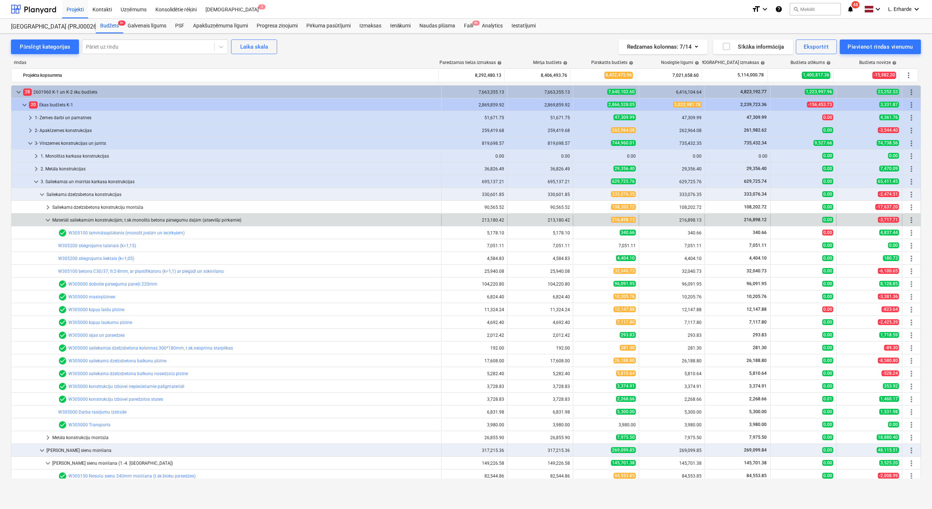
click at [49, 222] on span "keyboard_arrow_down" at bounding box center [48, 220] width 9 height 9
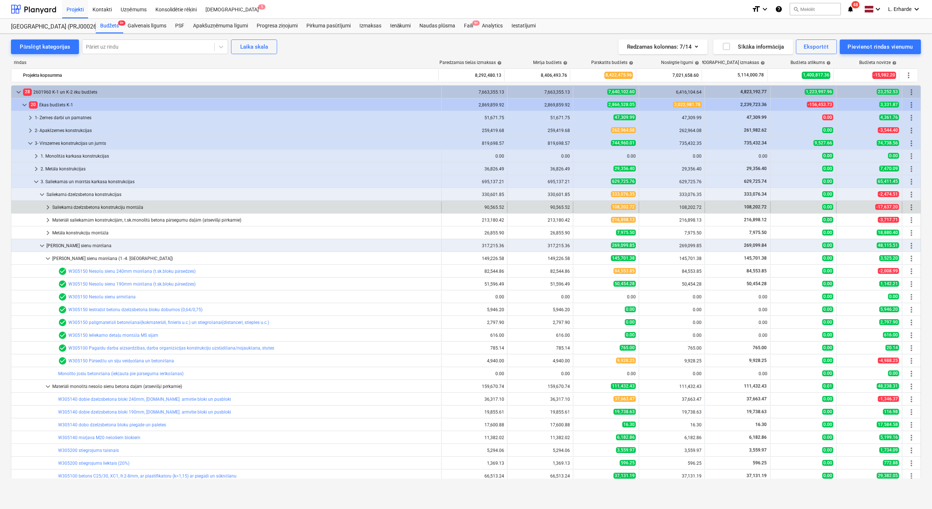
click at [48, 209] on span "keyboard_arrow_right" at bounding box center [48, 207] width 9 height 9
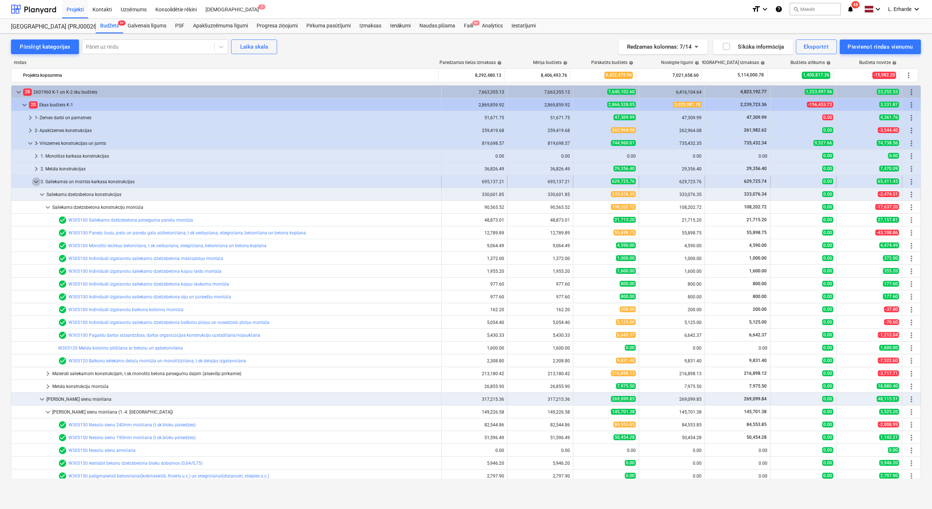
click at [37, 182] on span "keyboard_arrow_down" at bounding box center [36, 181] width 9 height 9
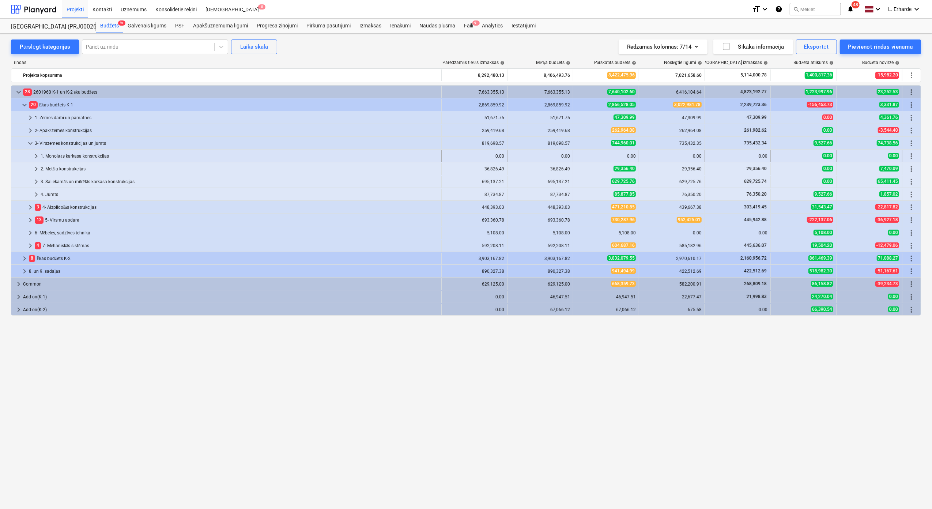
click at [70, 158] on div "1. Monolītās karkasa konstrukcijas" at bounding box center [240, 156] width 398 height 12
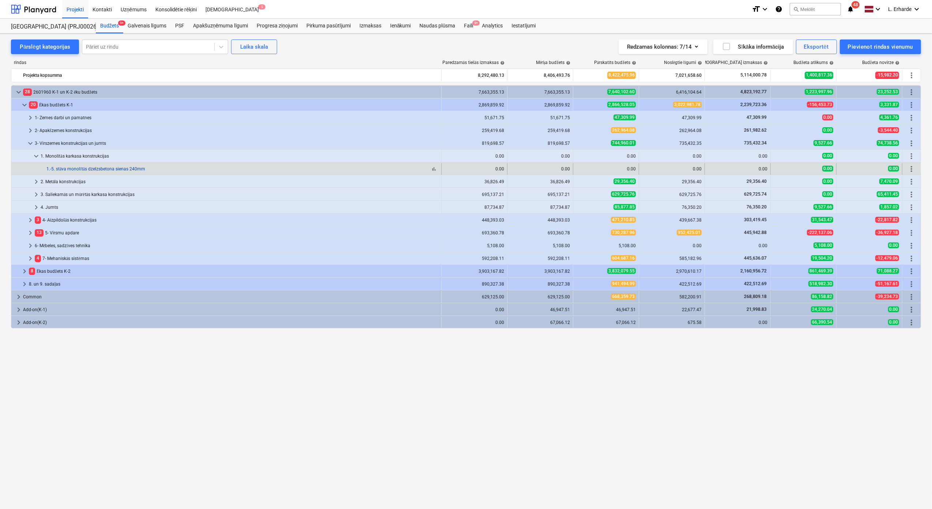
click at [108, 172] on link "1.-5. stāva monolītās dzelzsbetona sienas 240mm" at bounding box center [95, 168] width 99 height 5
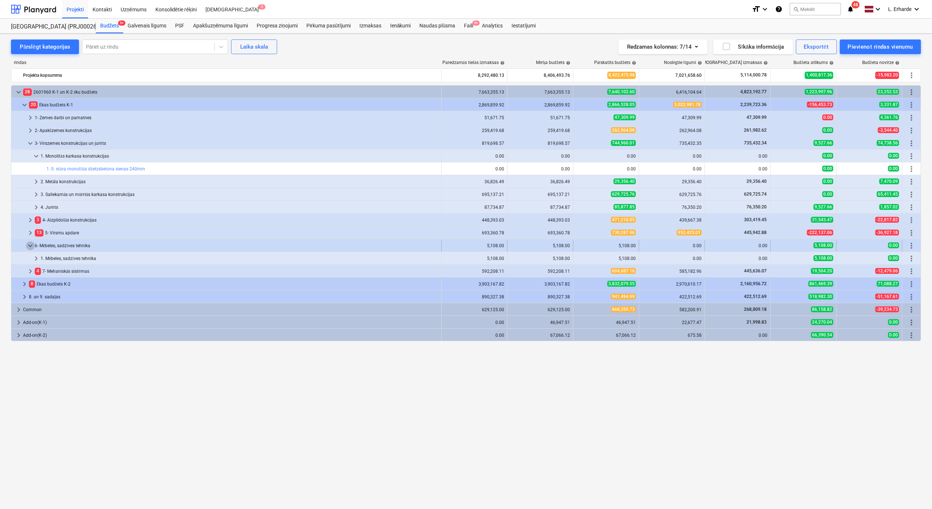
click at [27, 247] on span "keyboard_arrow_down" at bounding box center [30, 245] width 9 height 9
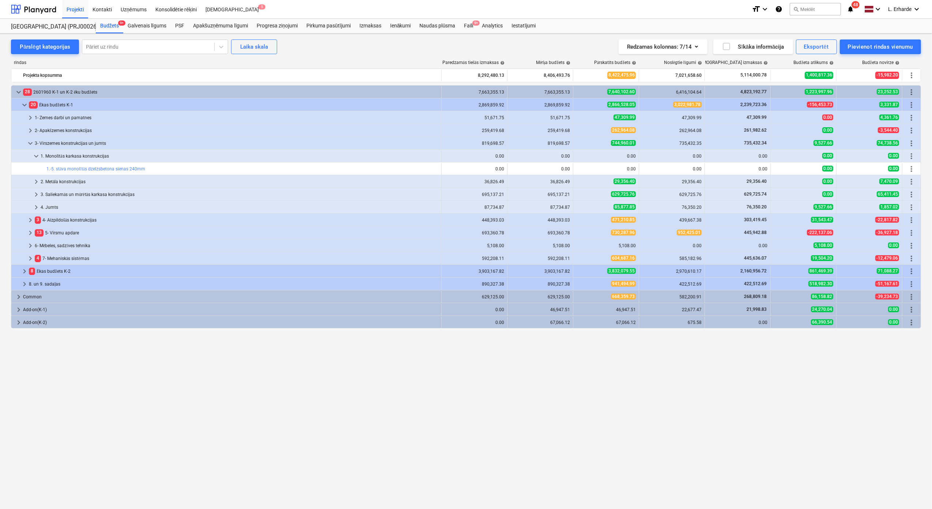
click at [28, 232] on span "keyboard_arrow_right" at bounding box center [30, 233] width 9 height 9
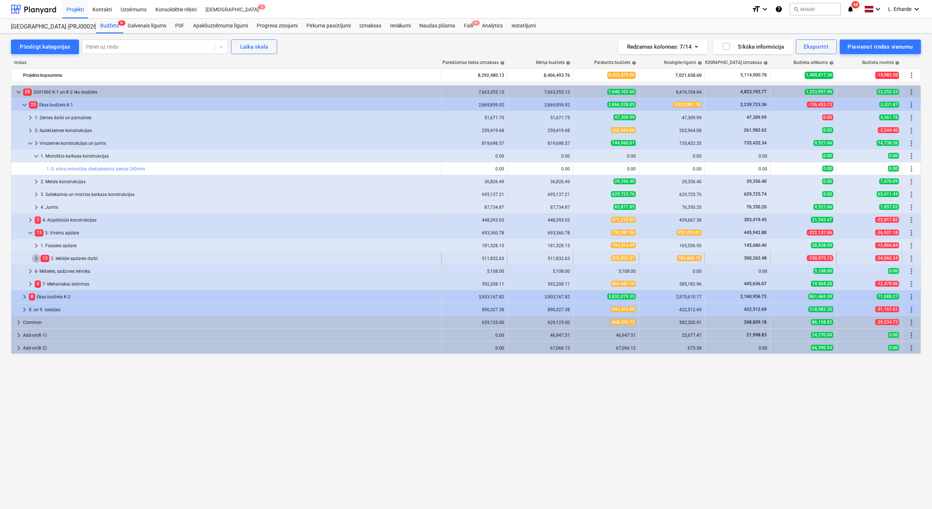
click at [34, 259] on span "keyboard_arrow_right" at bounding box center [36, 258] width 9 height 9
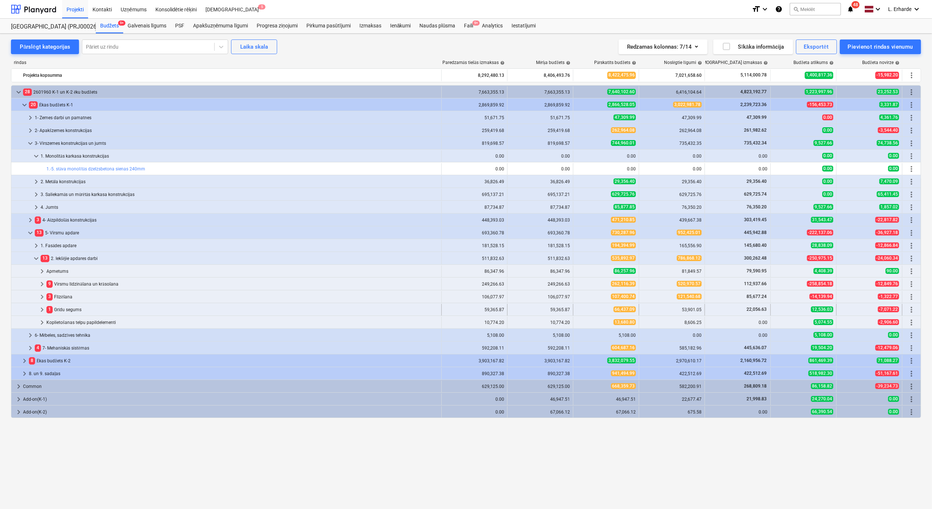
click at [40, 311] on span "keyboard_arrow_right" at bounding box center [42, 309] width 9 height 9
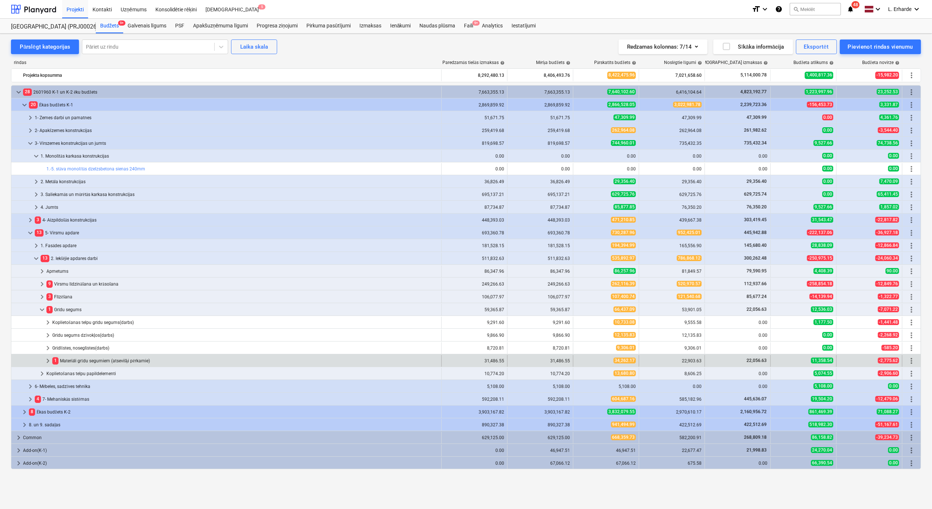
click at [97, 360] on div "1 Materiāli grīdu segumiem (atsevišķi pērkamie)" at bounding box center [245, 361] width 386 height 12
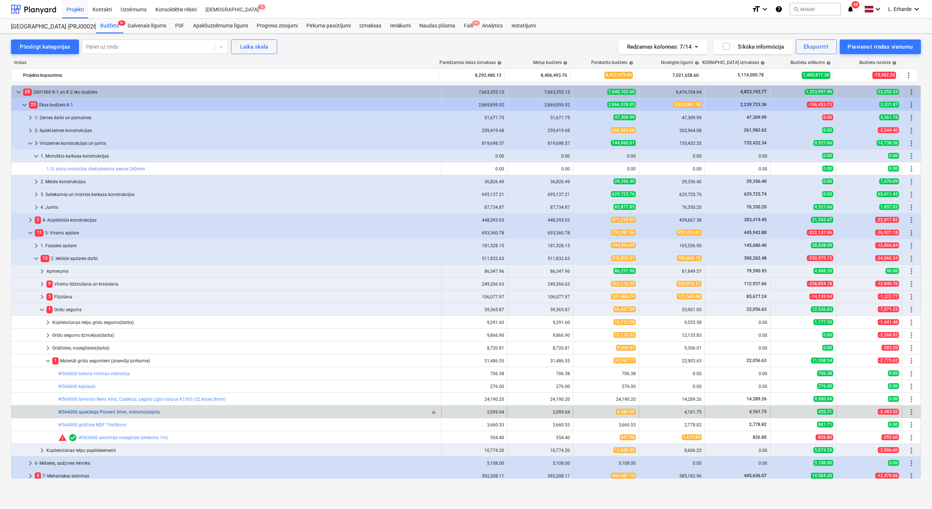
click at [153, 411] on link "W564000 apakšklājs Provent 3mm, mitrumizolējošs" at bounding box center [109, 412] width 102 height 5
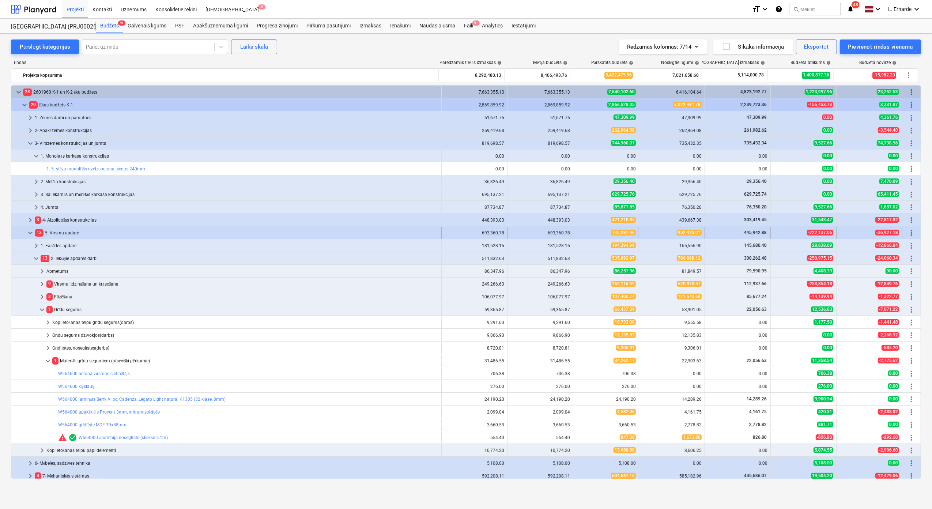
click at [31, 234] on span "keyboard_arrow_down" at bounding box center [30, 233] width 9 height 9
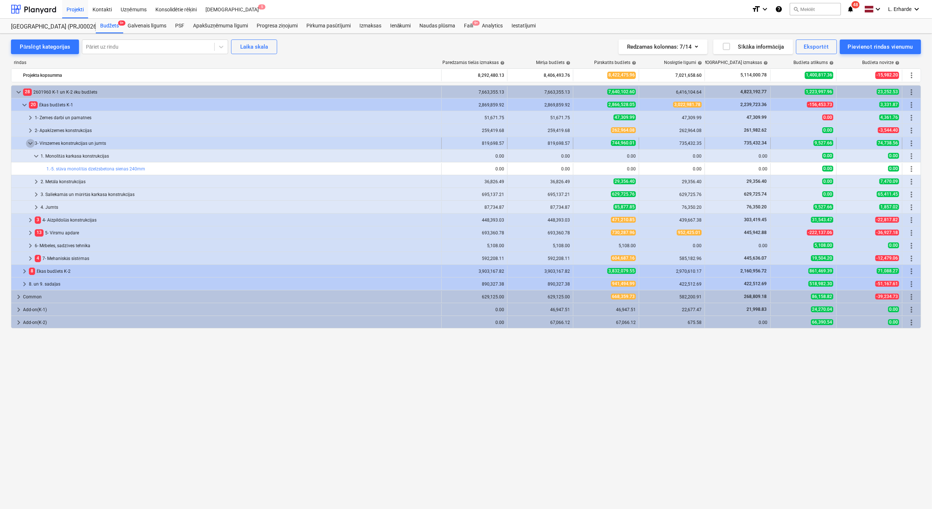
click at [31, 142] on span "keyboard_arrow_down" at bounding box center [30, 143] width 9 height 9
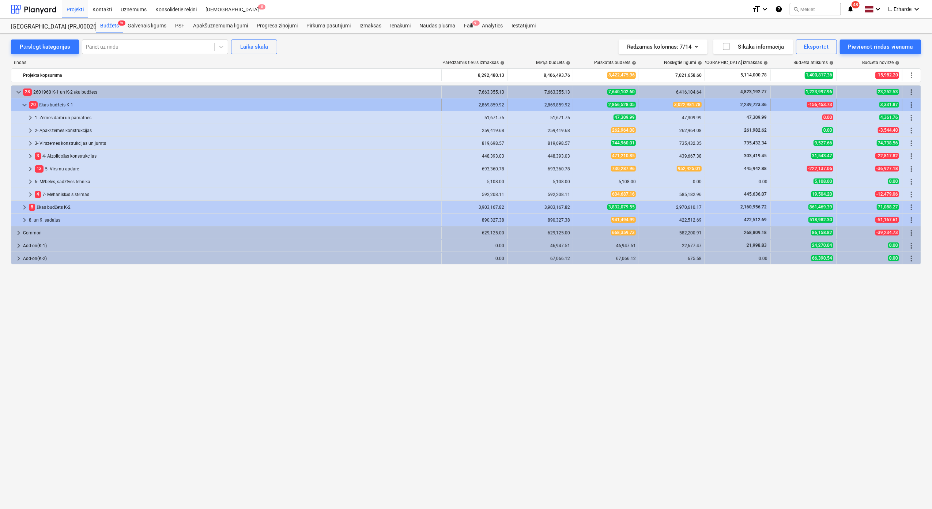
click at [26, 104] on span "keyboard_arrow_down" at bounding box center [24, 105] width 9 height 9
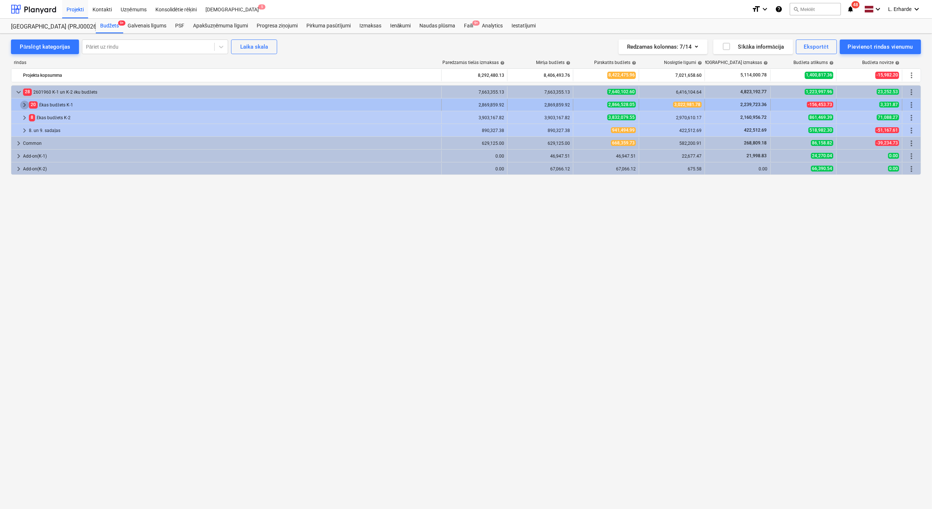
click at [23, 105] on span "keyboard_arrow_right" at bounding box center [24, 105] width 9 height 9
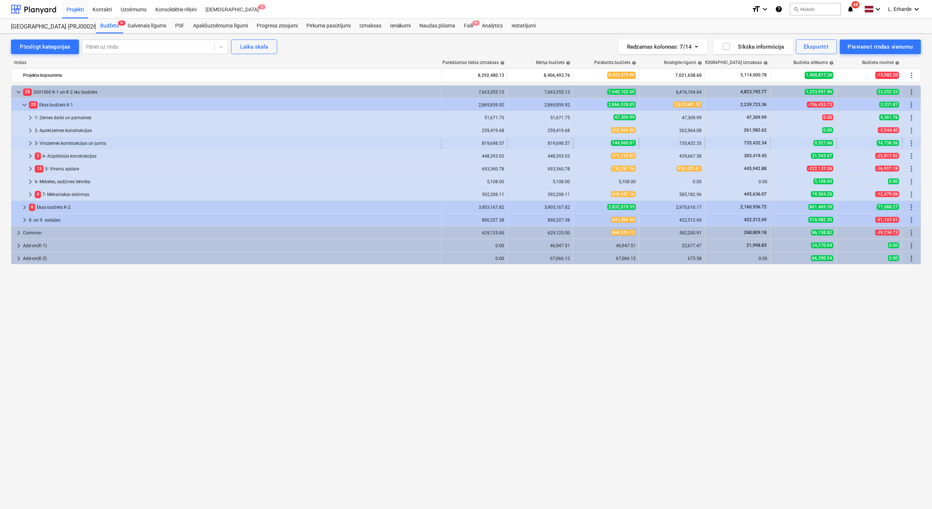
click at [31, 145] on span "keyboard_arrow_right" at bounding box center [30, 143] width 9 height 9
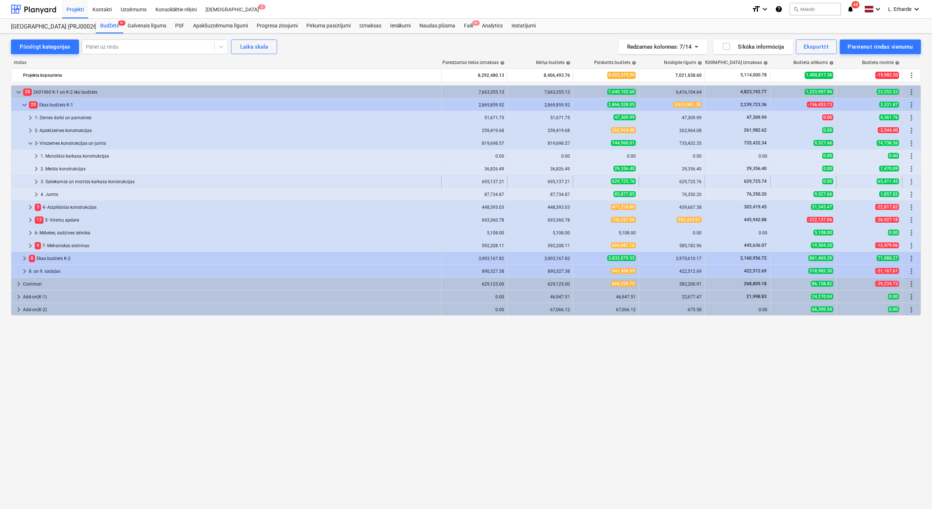
click at [111, 185] on div "3. Saliekamās un mūrētās karkasa konstrukcijas" at bounding box center [240, 182] width 398 height 12
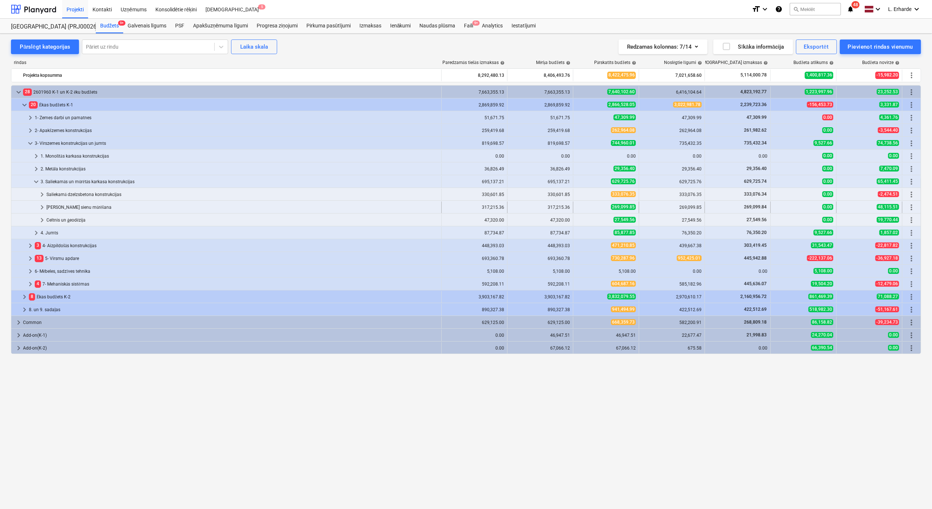
click at [87, 208] on div "[PERSON_NAME] sienu mūrēšana" at bounding box center [242, 208] width 392 height 12
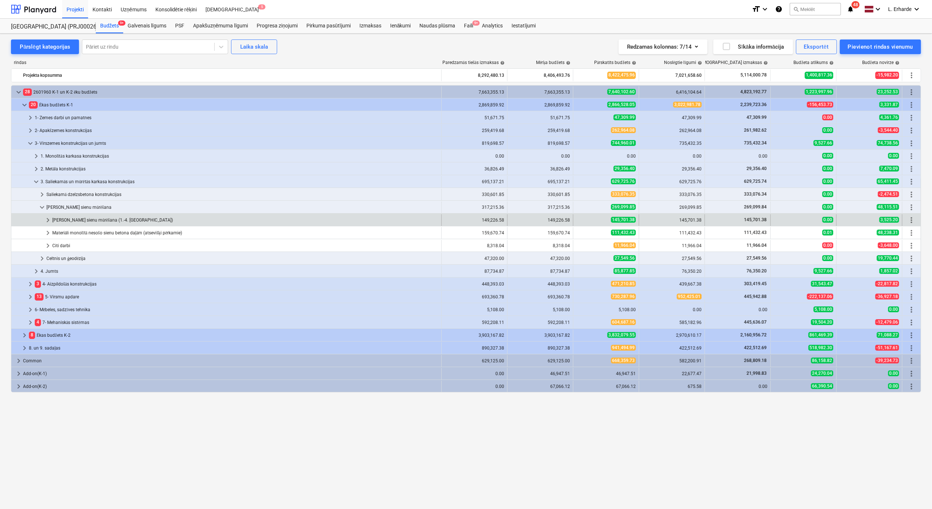
click at [153, 220] on div "Nesošo sienu mūrēšana (1.-4. stāvs)" at bounding box center [245, 220] width 386 height 12
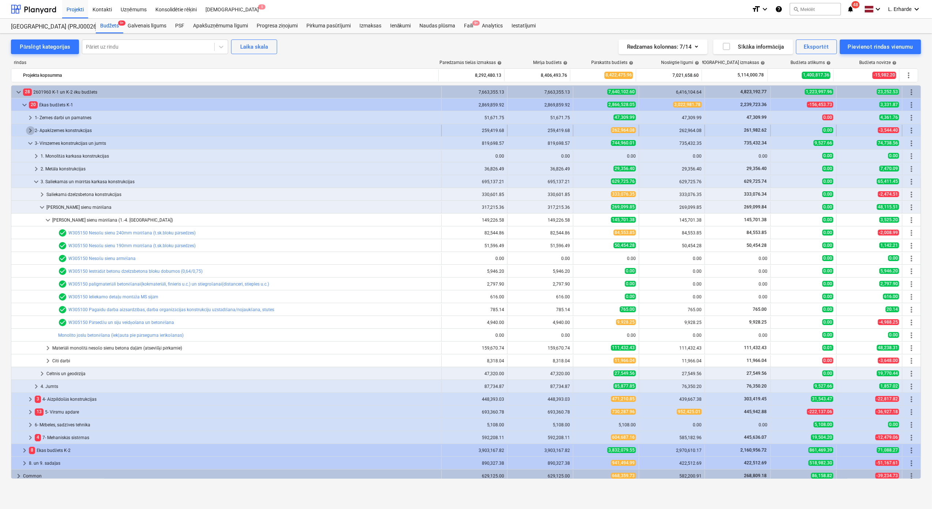
click at [28, 133] on span "keyboard_arrow_right" at bounding box center [30, 130] width 9 height 9
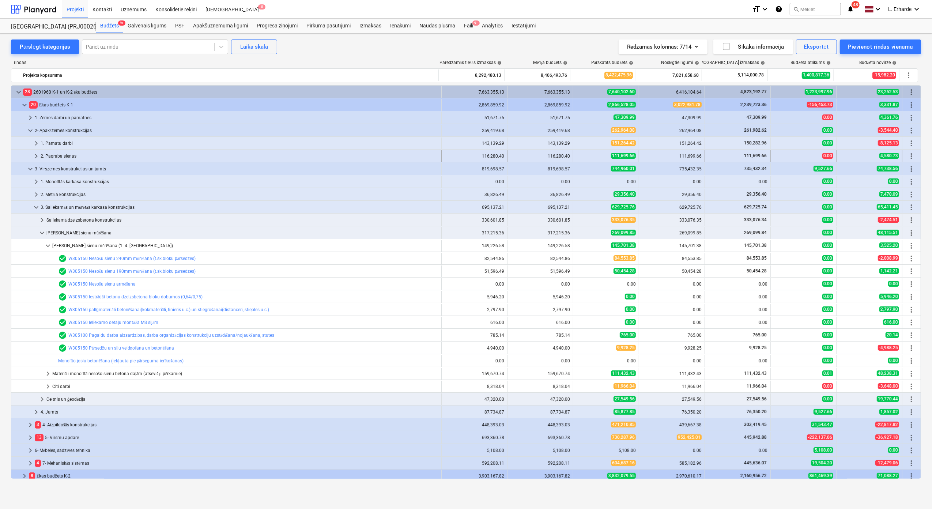
click at [71, 154] on div "2. Pagraba sienas" at bounding box center [240, 156] width 398 height 12
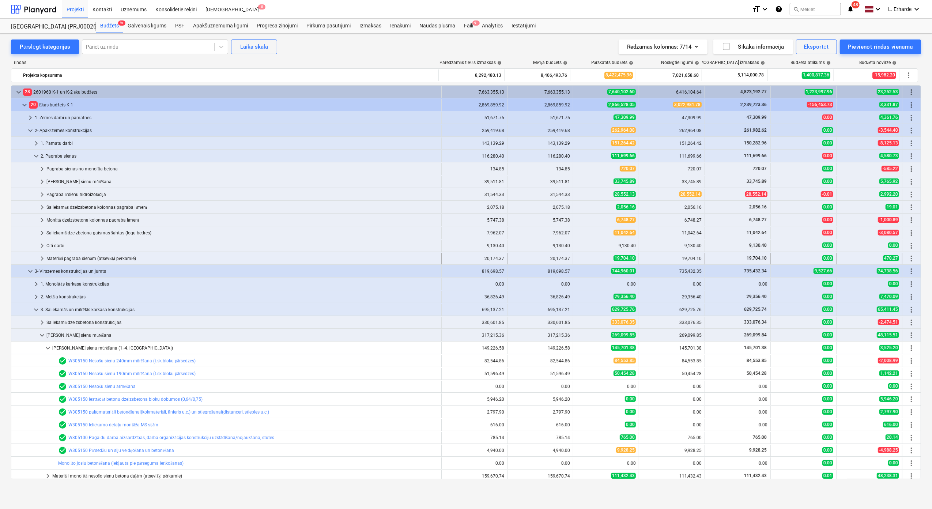
click at [113, 262] on div "Materiāli pagraba sienām (atsevišķi pērkamie)" at bounding box center [242, 259] width 392 height 12
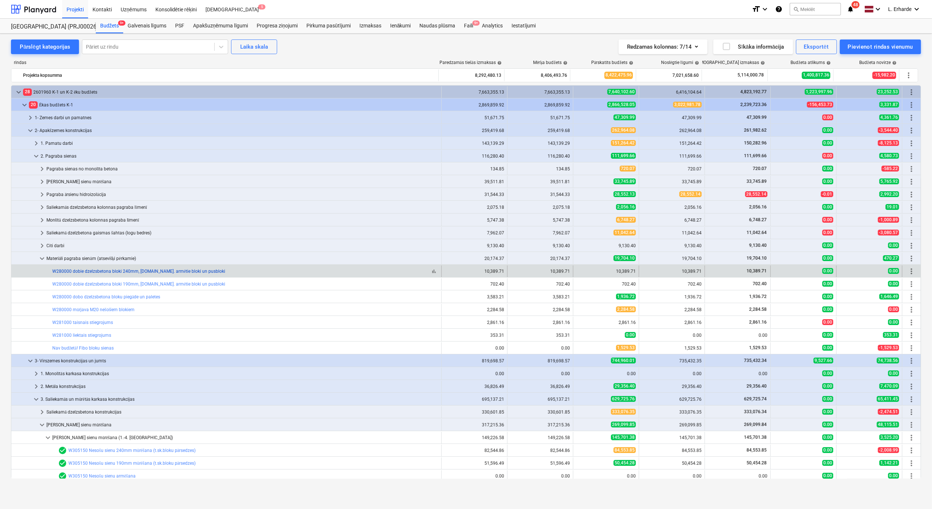
click at [86, 274] on link "W280000 dobie dzelzsbetona bloki 240mm, [DOMAIN_NAME]. armētie bloki un pusbloki" at bounding box center [138, 271] width 173 height 5
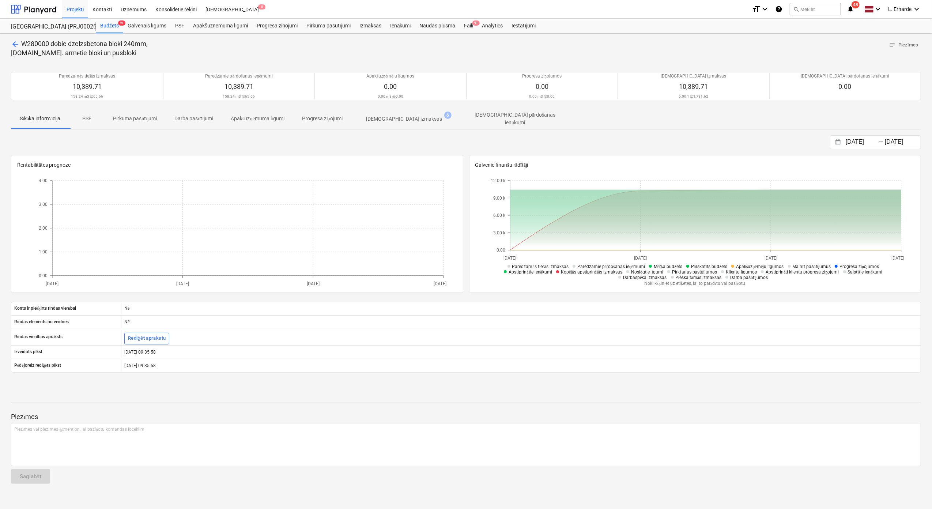
click at [425, 117] on span "Apstiprinātas izmaksas 6" at bounding box center [404, 119] width 88 height 8
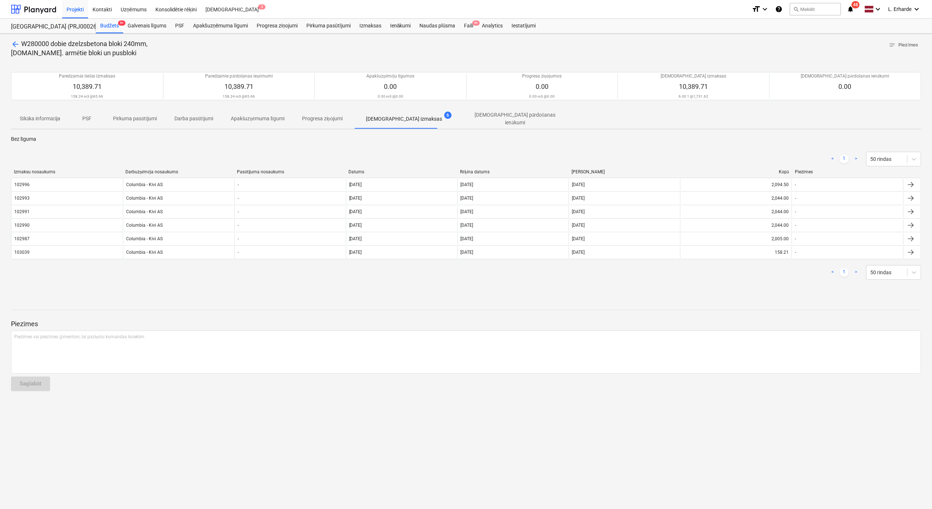
click at [15, 43] on span "arrow_back" at bounding box center [15, 44] width 9 height 9
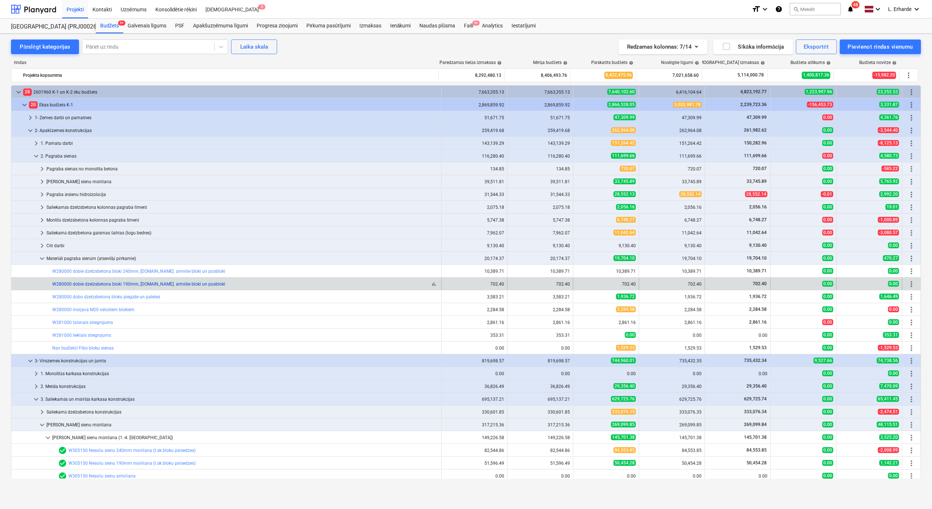
click at [127, 286] on link "W280000 dobie dzelzsbetona bloki 190mm, [DOMAIN_NAME]. armētie bloki un pusbloki" at bounding box center [138, 284] width 173 height 5
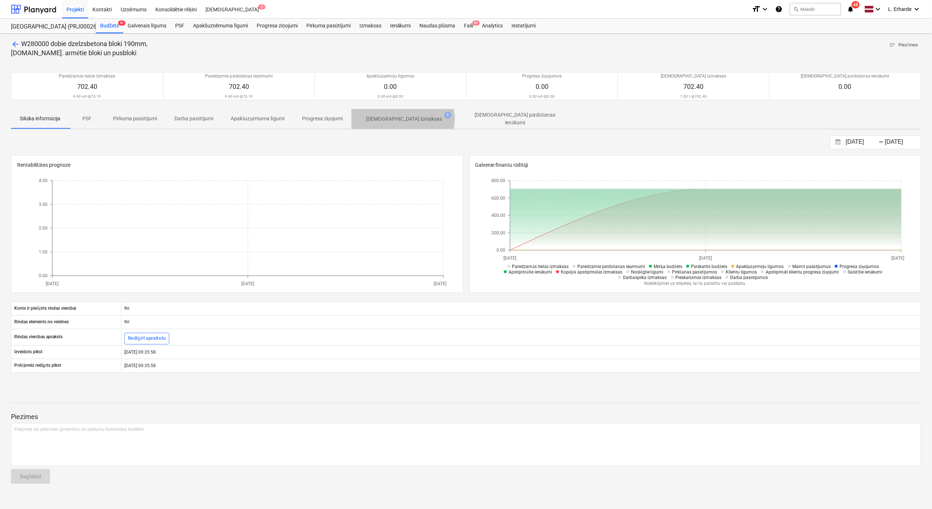
click at [406, 119] on p "[DEMOGRAPHIC_DATA] izmaksas" at bounding box center [404, 119] width 76 height 8
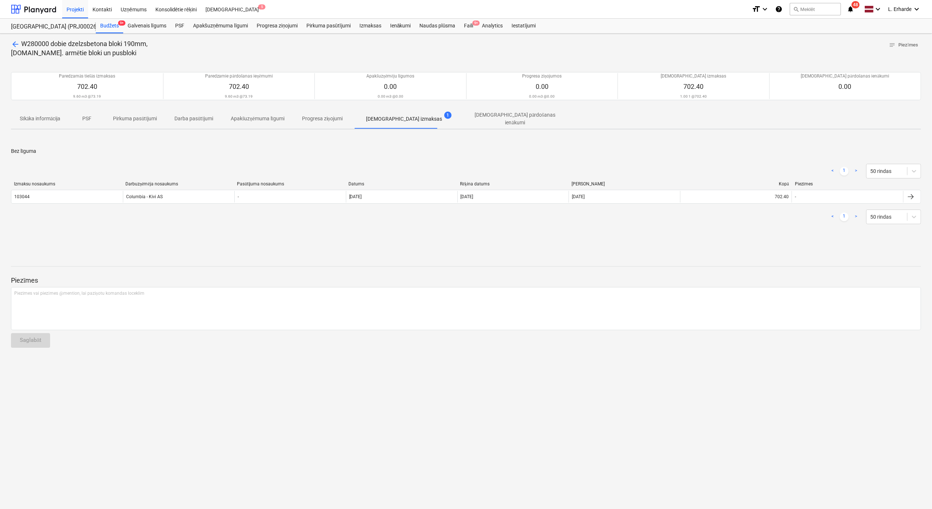
click at [15, 45] on span "arrow_back" at bounding box center [15, 44] width 9 height 9
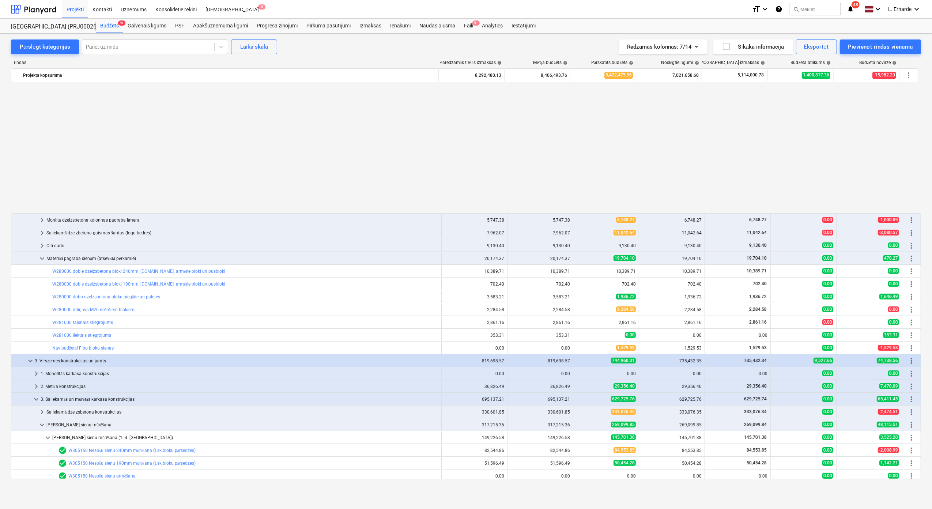
scroll to position [146, 0]
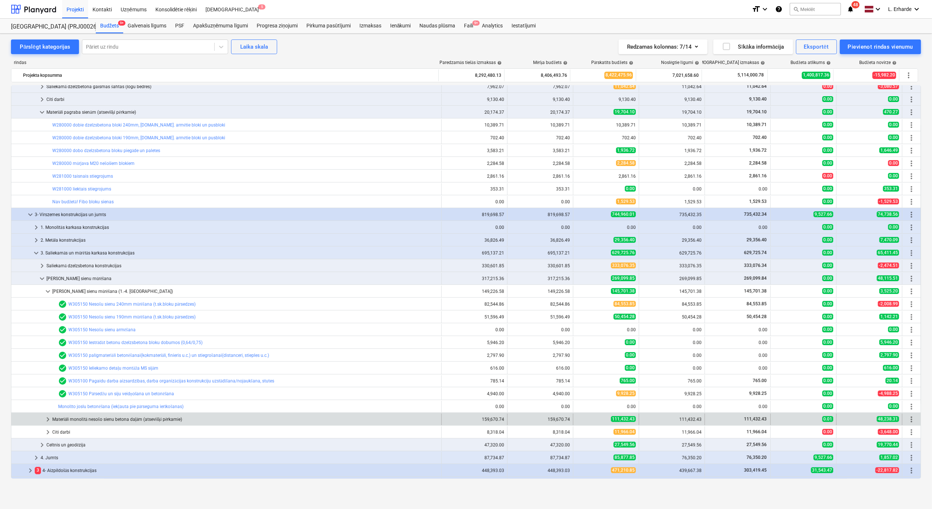
click at [113, 420] on div "Materiāli monolītā nesošo sienu betona daļām (atsevišķi pērkamie)" at bounding box center [245, 420] width 386 height 12
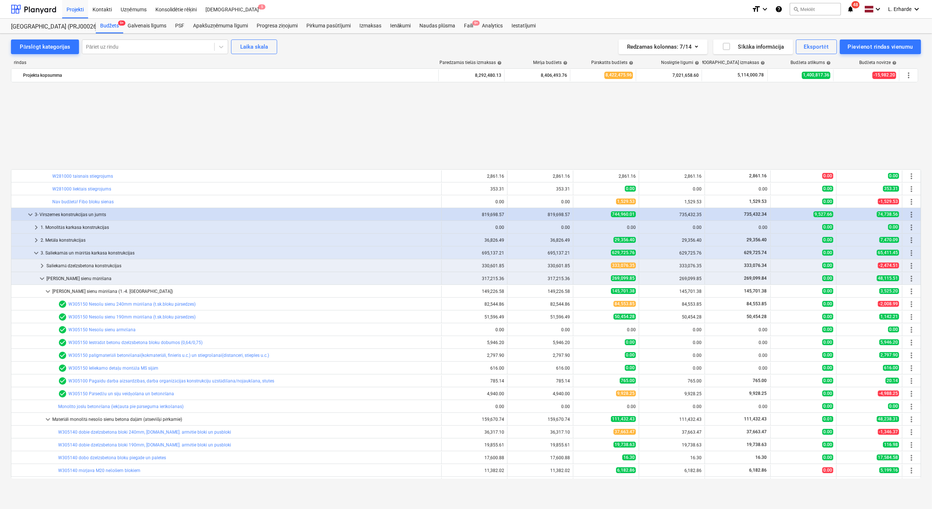
scroll to position [244, 0]
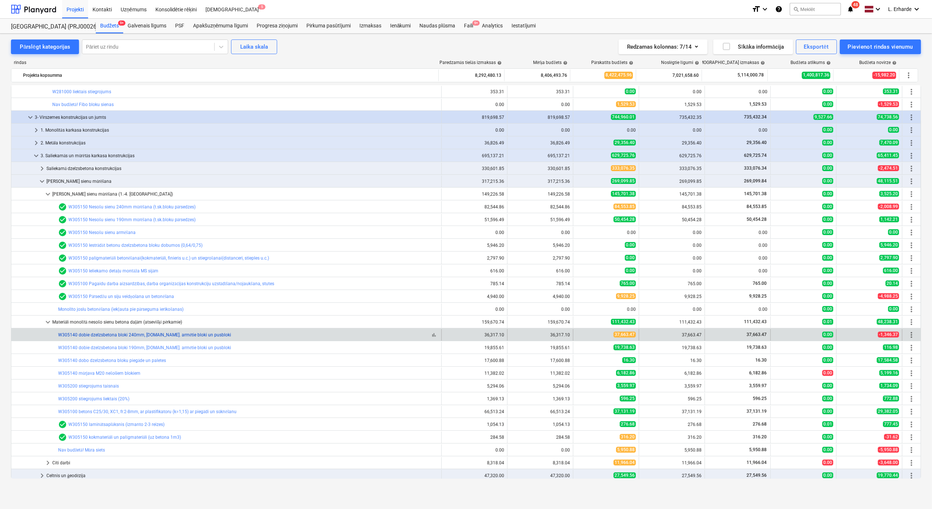
click at [180, 335] on link "W305140 dobie dzelzsbetona bloki 240mm, [DOMAIN_NAME]. armētie bloki un pusbloki" at bounding box center [144, 334] width 173 height 5
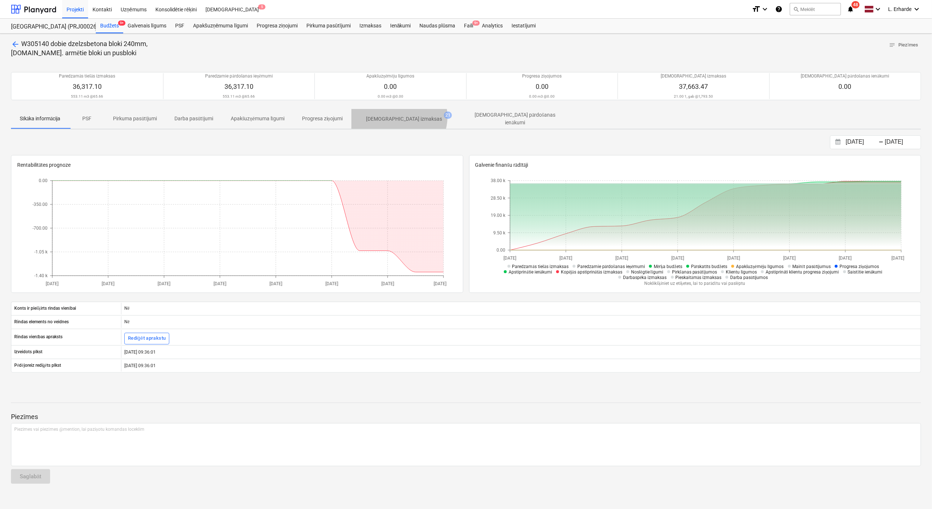
click at [402, 117] on p "[DEMOGRAPHIC_DATA] izmaksas" at bounding box center [404, 119] width 76 height 8
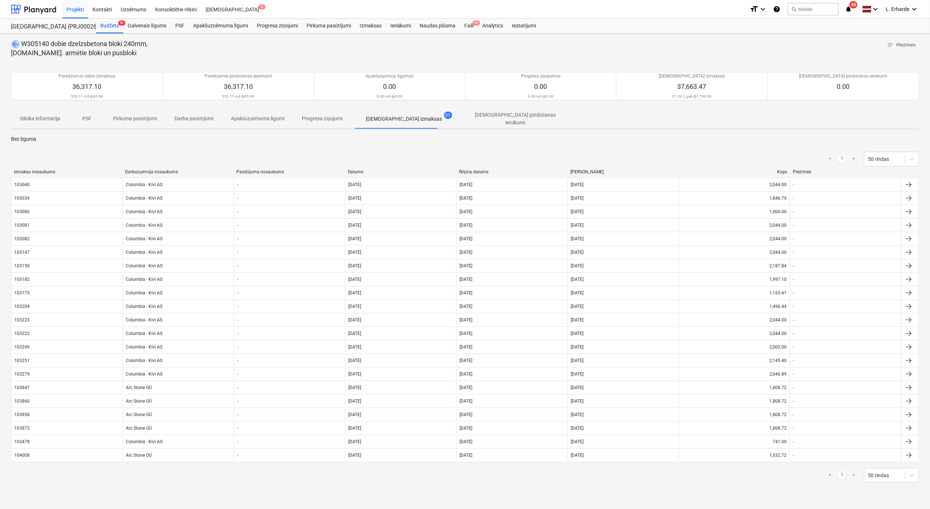
click at [15, 42] on span "arrow_back" at bounding box center [15, 44] width 9 height 9
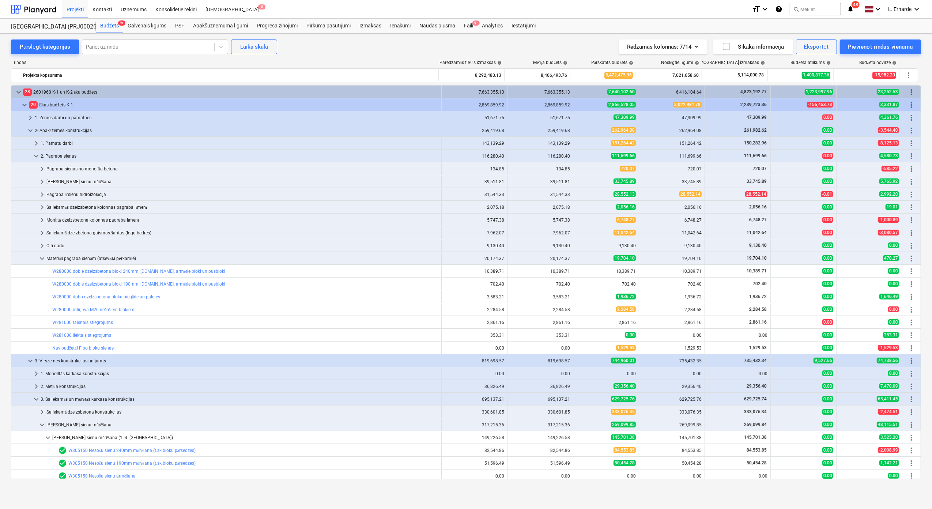
scroll to position [248, 0]
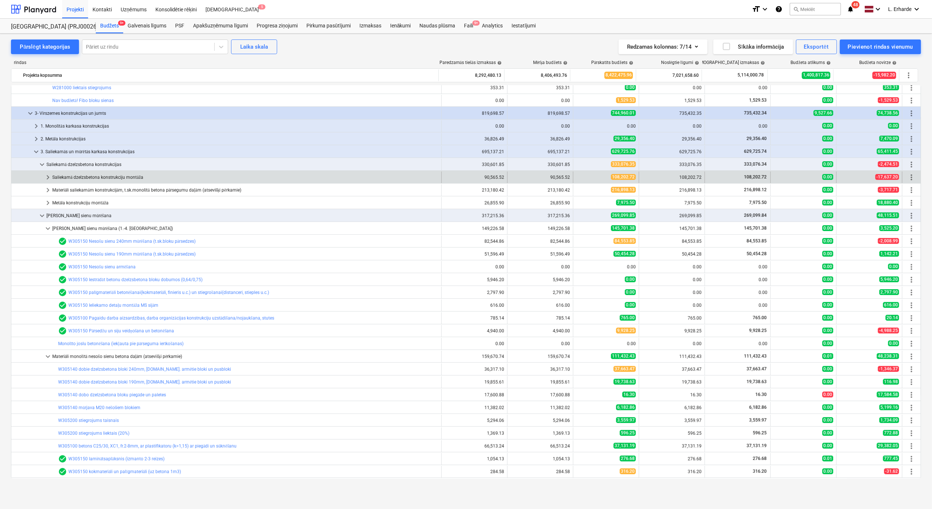
click at [168, 174] on div "Saliekamā dzelzsbetona konstrukciju montāža" at bounding box center [245, 178] width 386 height 12
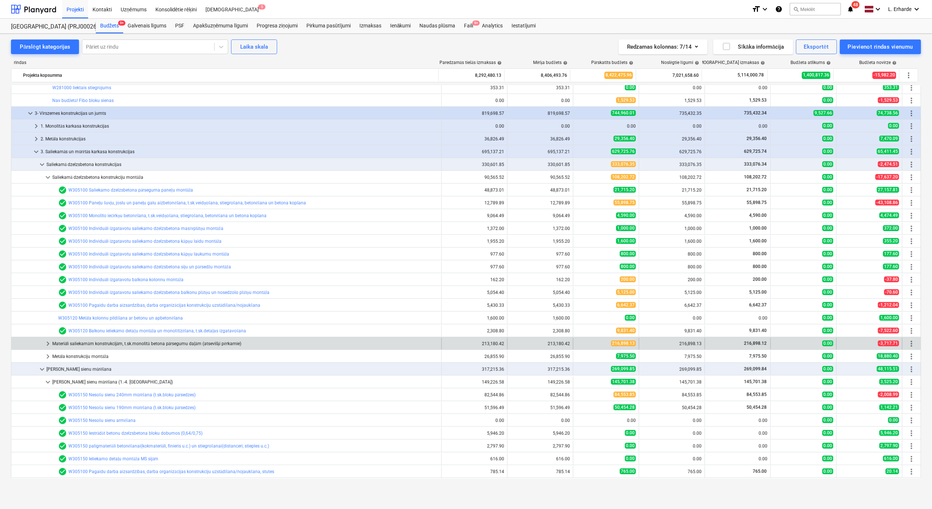
click at [137, 347] on div "Materiāli saliekamām konstrukcijām, t.sk.monolītā betona pārsegumu daļām (atsev…" at bounding box center [245, 344] width 386 height 12
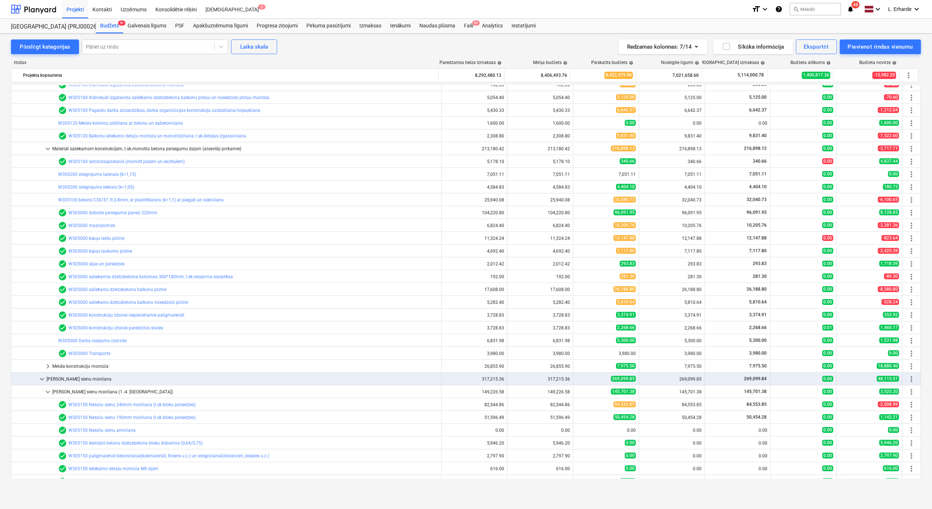
scroll to position [492, 0]
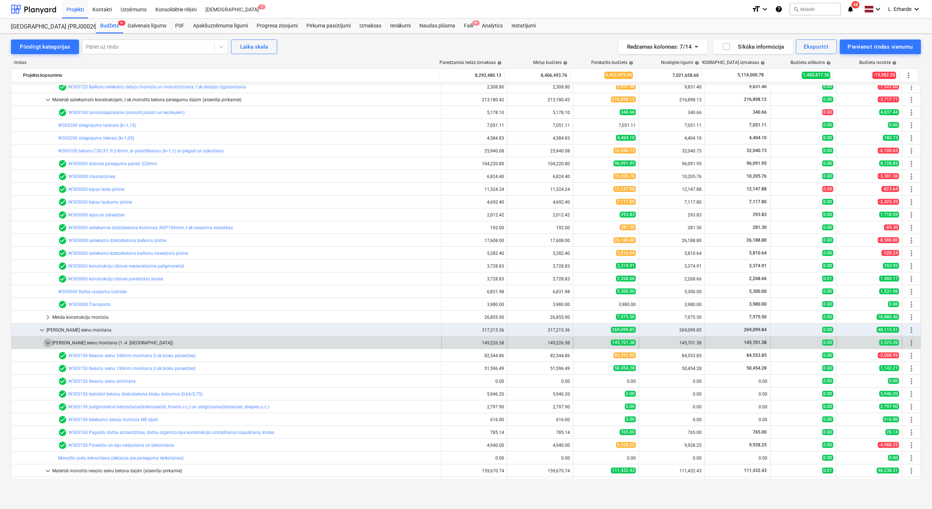
click at [47, 344] on span "keyboard_arrow_down" at bounding box center [48, 343] width 9 height 9
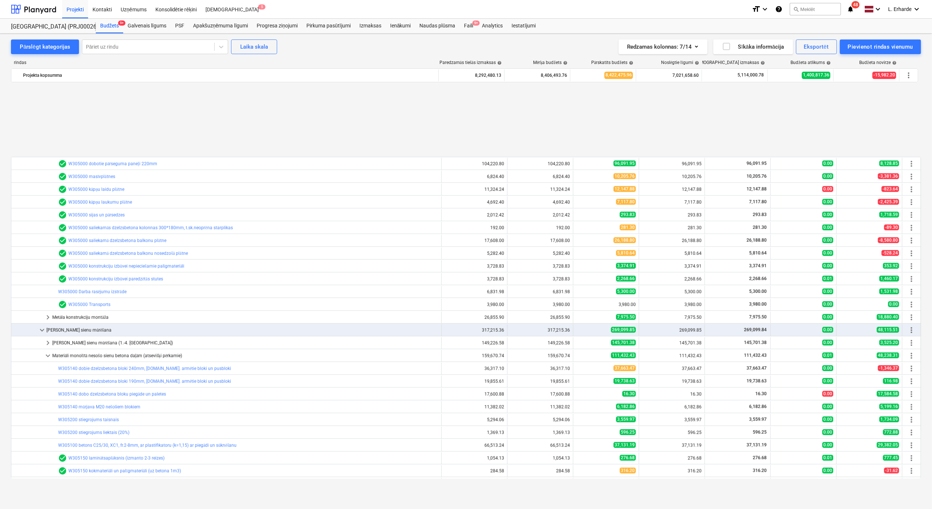
scroll to position [589, 0]
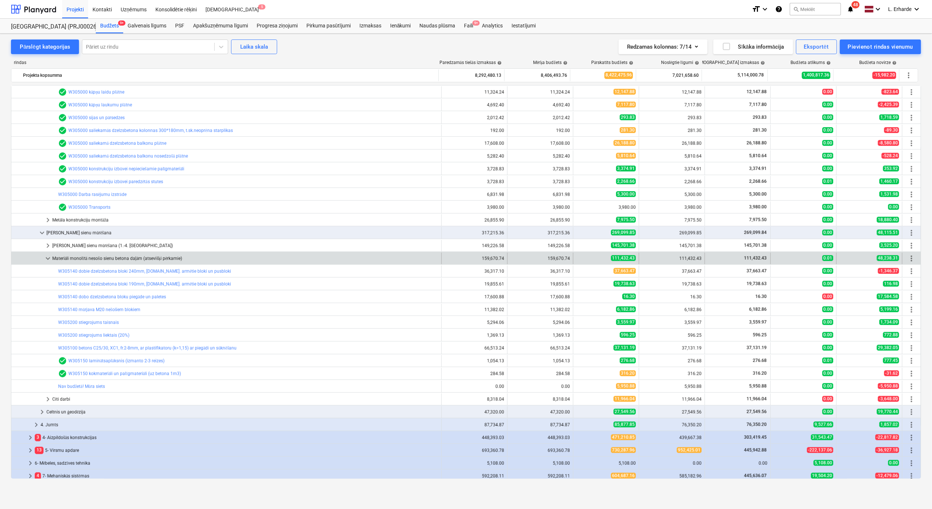
click at [47, 260] on span "keyboard_arrow_down" at bounding box center [48, 258] width 9 height 9
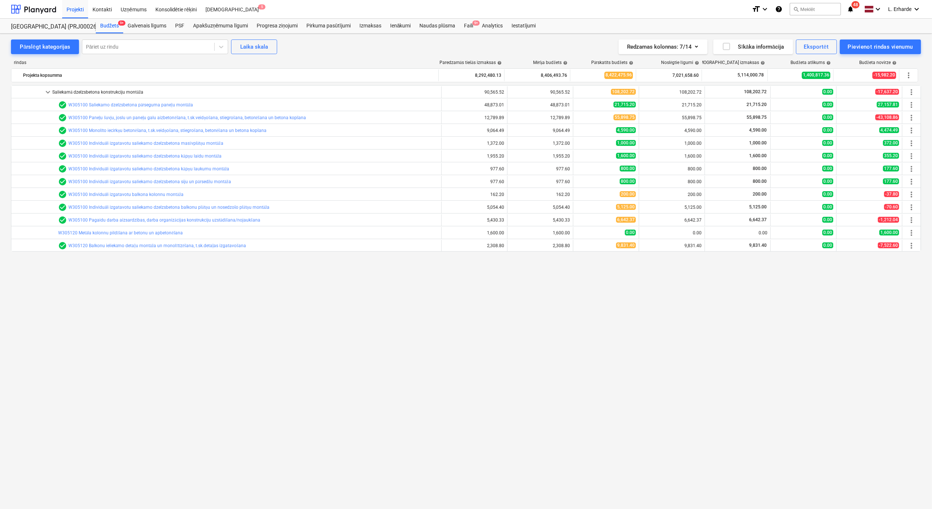
scroll to position [89, 0]
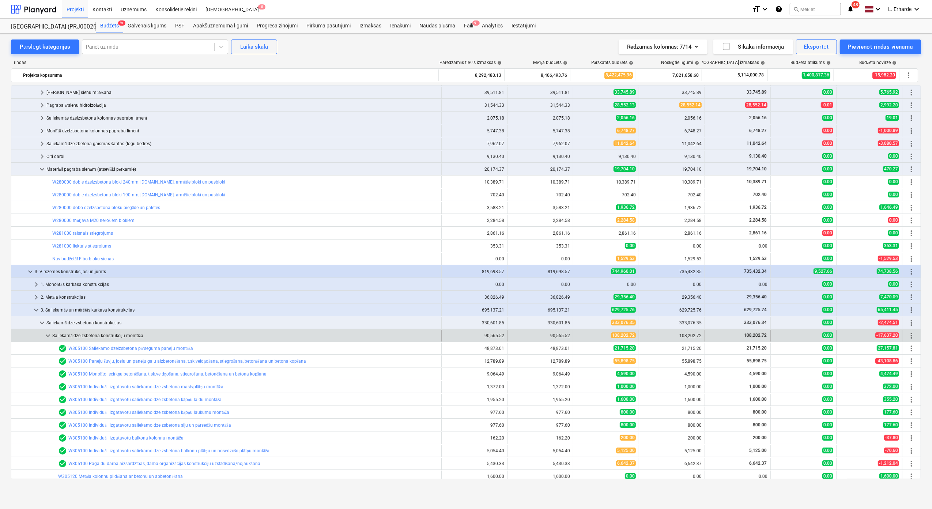
click at [47, 338] on span "keyboard_arrow_down" at bounding box center [48, 335] width 9 height 9
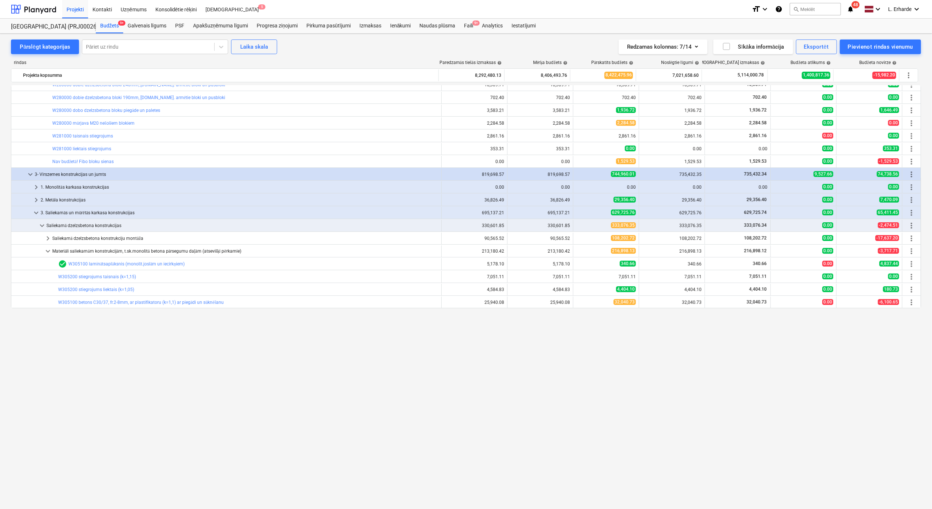
scroll to position [0, 0]
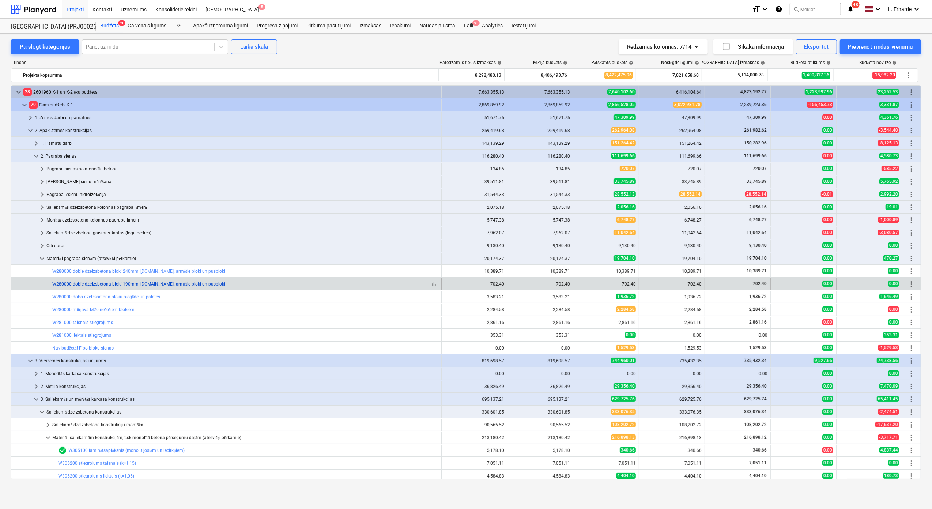
click at [158, 286] on link "W280000 dobie dzelzsbetona bloki 190mm, [DOMAIN_NAME]. armētie bloki un pusbloki" at bounding box center [138, 284] width 173 height 5
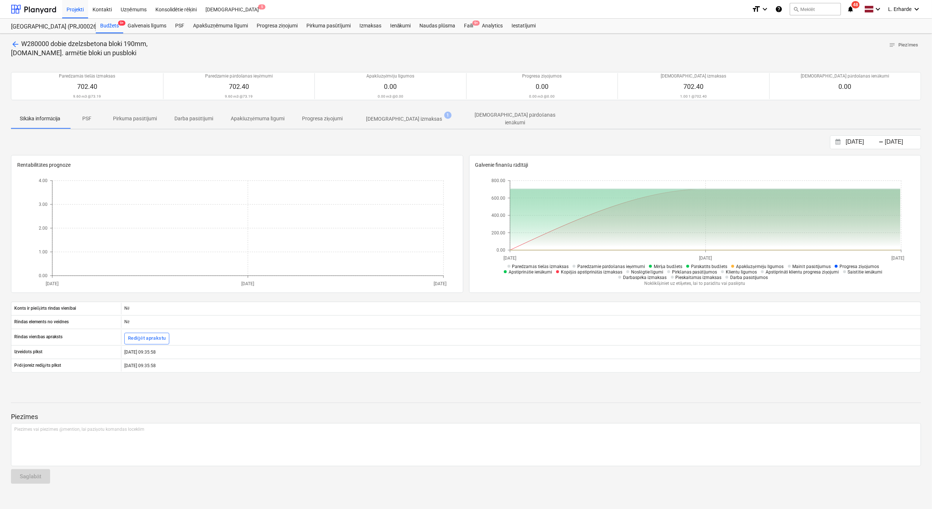
click at [393, 117] on p "[DEMOGRAPHIC_DATA] izmaksas" at bounding box center [404, 119] width 76 height 8
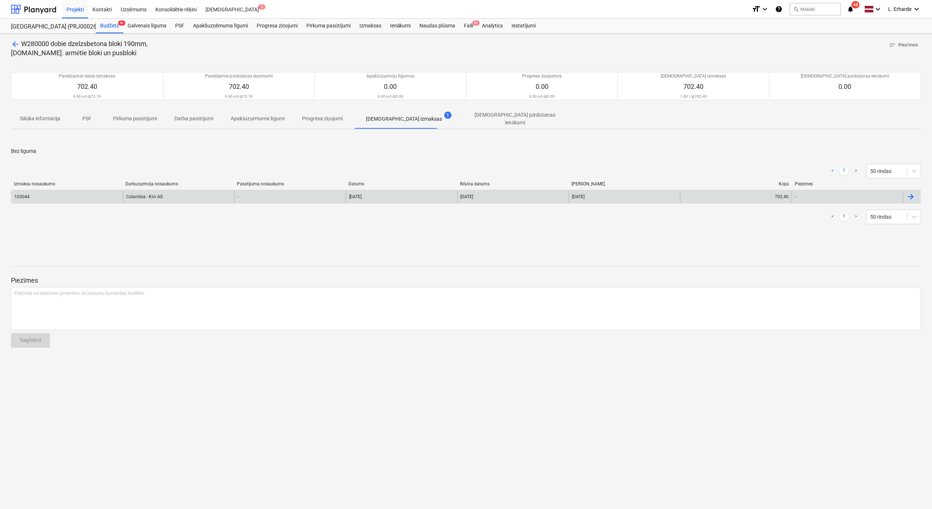
click at [65, 197] on div "103044" at bounding box center [67, 197] width 112 height 12
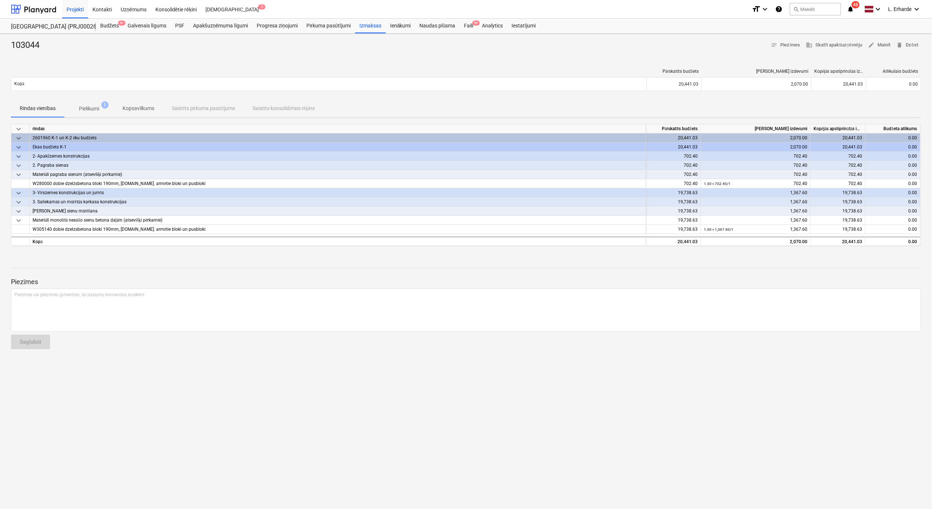
click at [17, 192] on span "keyboard_arrow_down" at bounding box center [18, 193] width 9 height 9
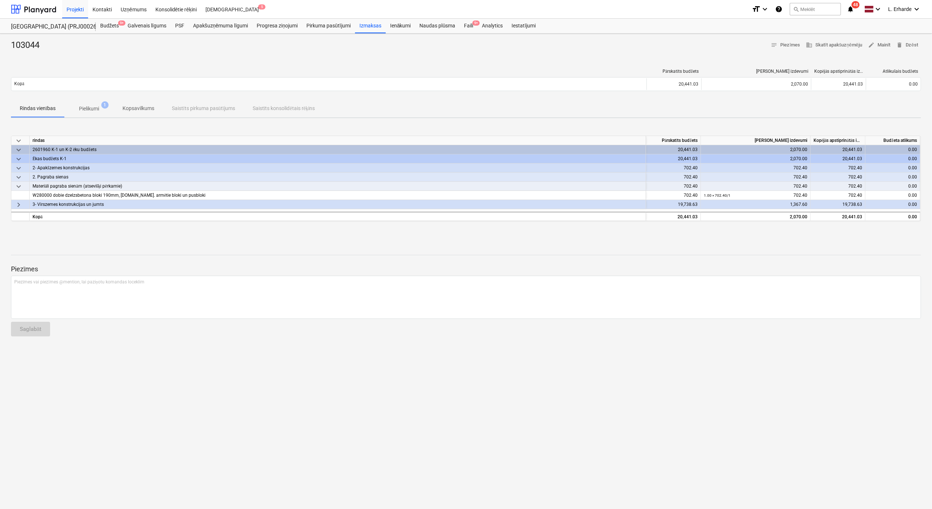
click at [18, 207] on span "keyboard_arrow_right" at bounding box center [18, 204] width 9 height 9
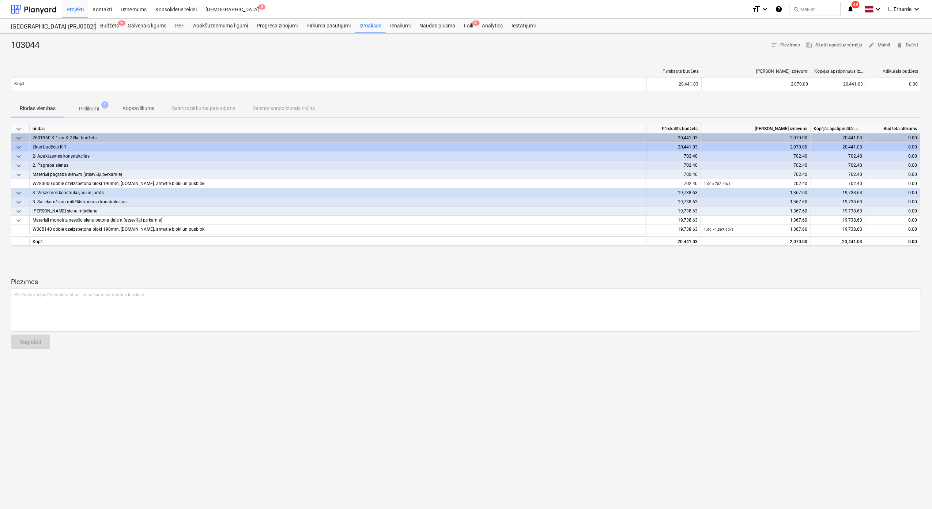
click at [86, 106] on p "Pielikumi" at bounding box center [89, 109] width 20 height 8
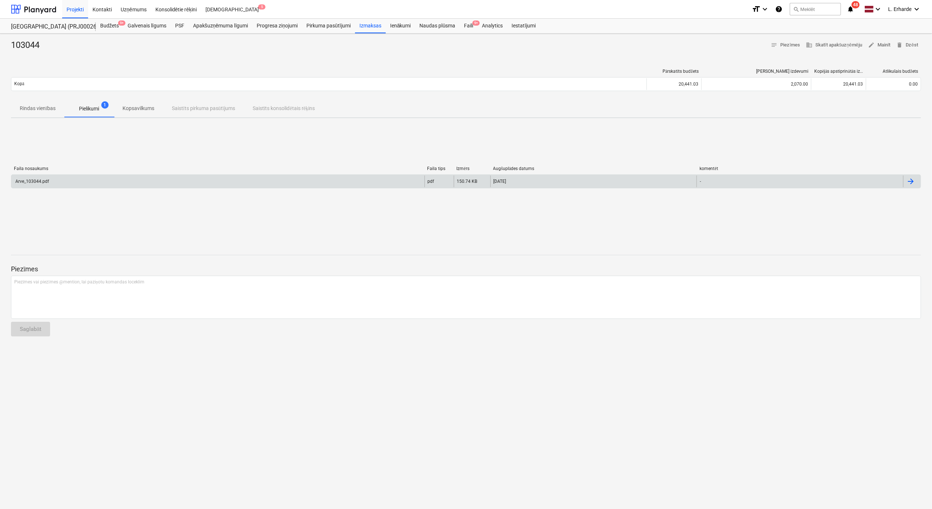
click at [154, 182] on div "Arve_103044.pdf" at bounding box center [217, 182] width 413 height 12
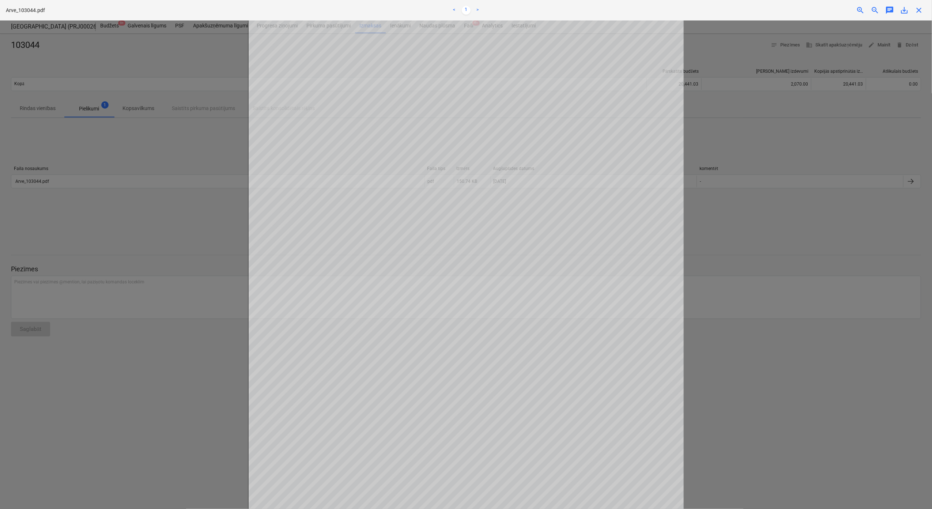
scroll to position [129, 0]
click at [780, 369] on div at bounding box center [466, 264] width 932 height 489
click at [771, 371] on div at bounding box center [466, 264] width 932 height 489
click at [742, 400] on div at bounding box center [466, 264] width 932 height 489
